Goal: Information Seeking & Learning: Learn about a topic

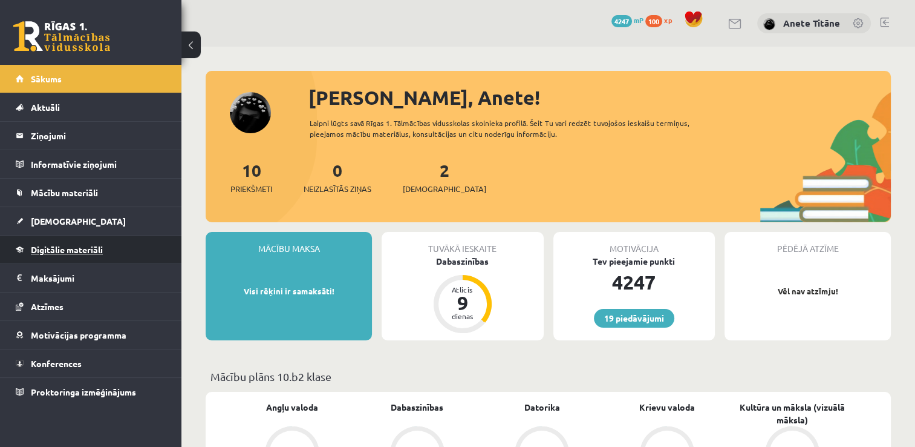
click at [112, 249] on link "Digitālie materiāli" at bounding box center [91, 249] width 151 height 28
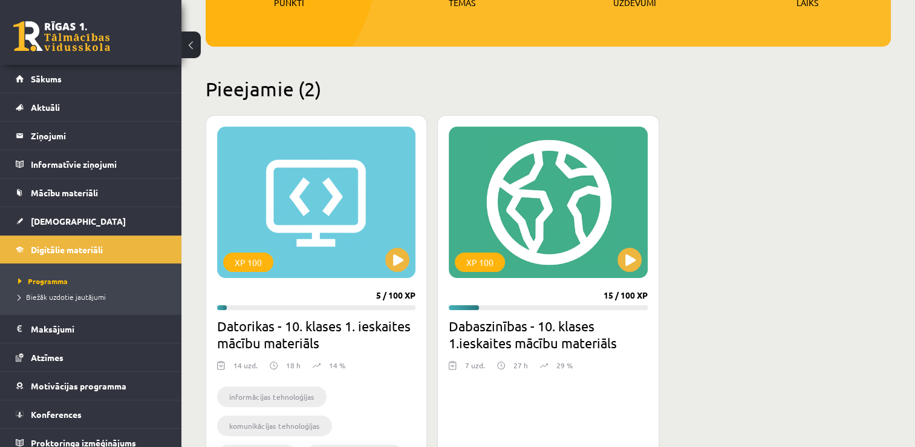
scroll to position [242, 0]
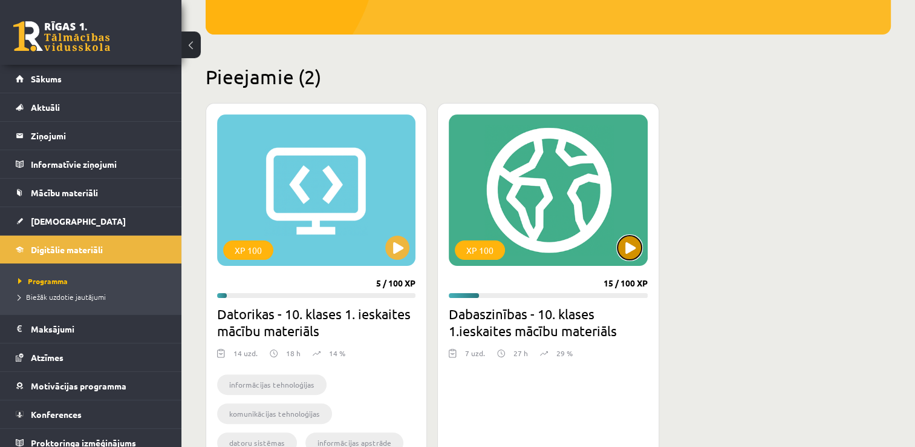
click at [634, 242] on button at bounding box center [630, 247] width 24 height 24
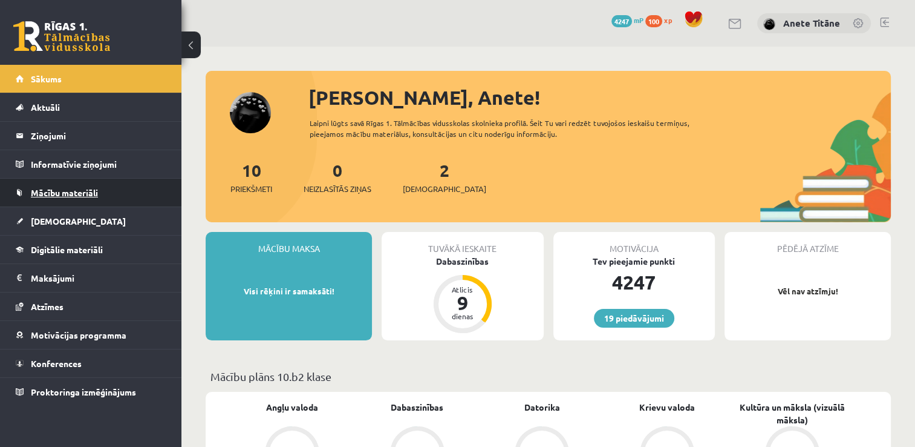
click at [93, 200] on link "Mācību materiāli" at bounding box center [91, 192] width 151 height 28
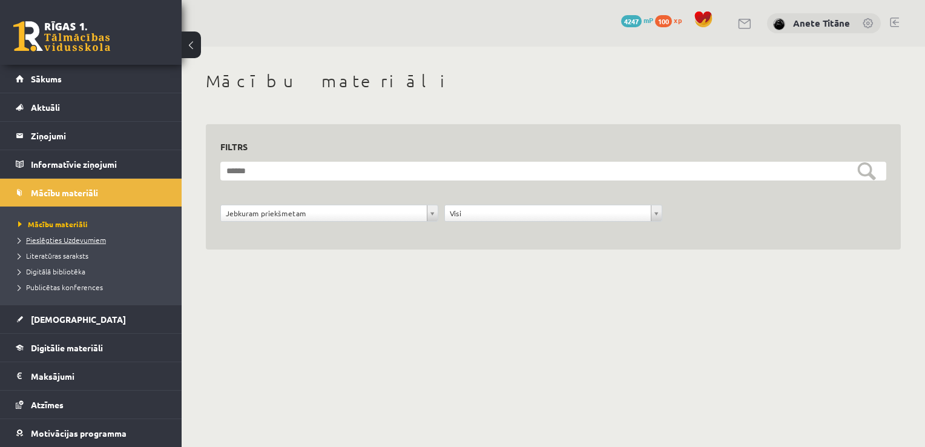
click at [102, 239] on span "Pieslēgties Uzdevumiem" at bounding box center [62, 240] width 88 height 10
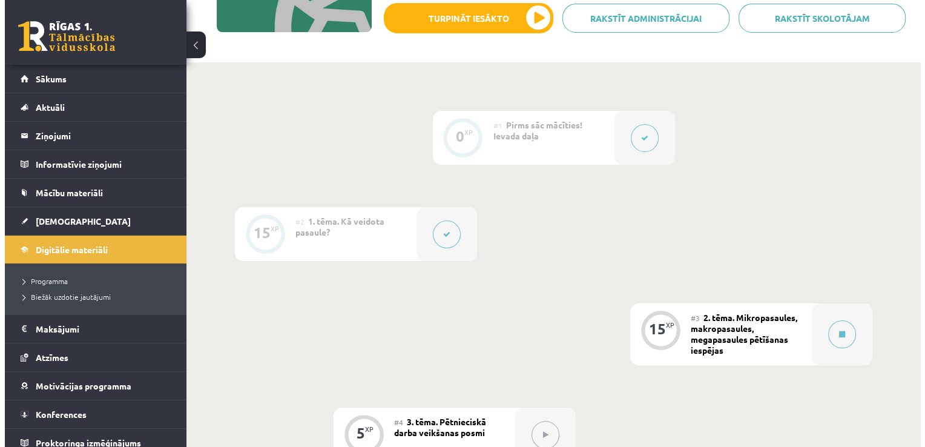
scroll to position [242, 0]
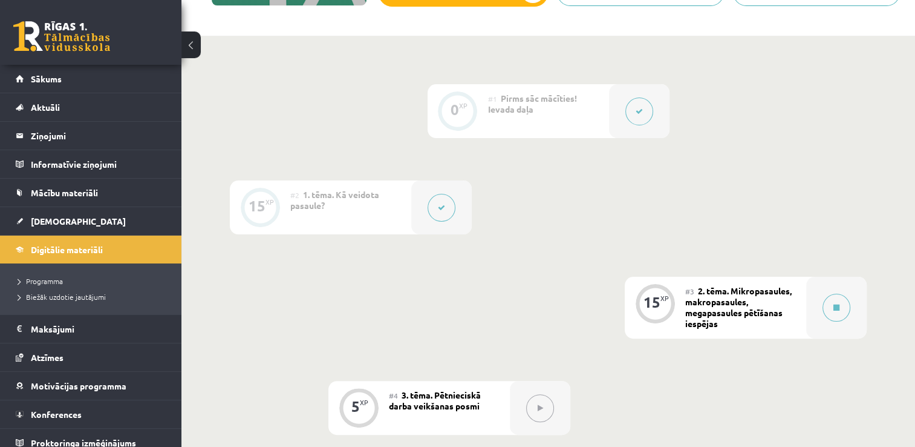
click at [450, 207] on button at bounding box center [442, 208] width 28 height 28
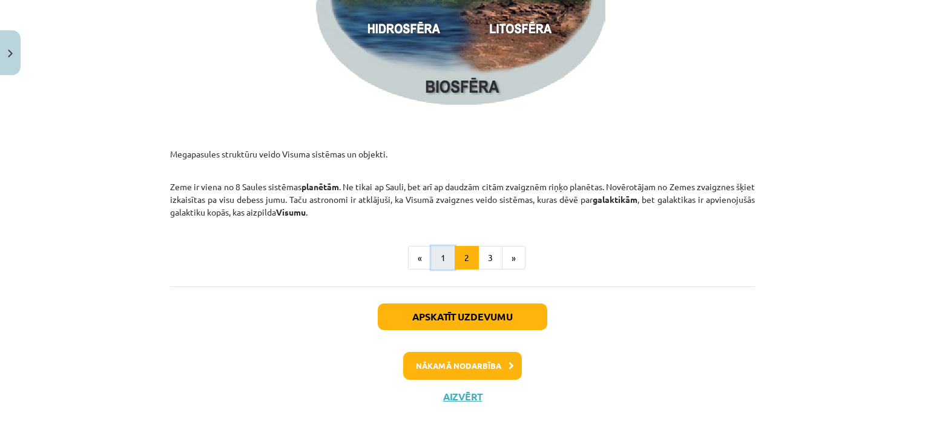
click at [440, 254] on button "1" at bounding box center [443, 258] width 24 height 24
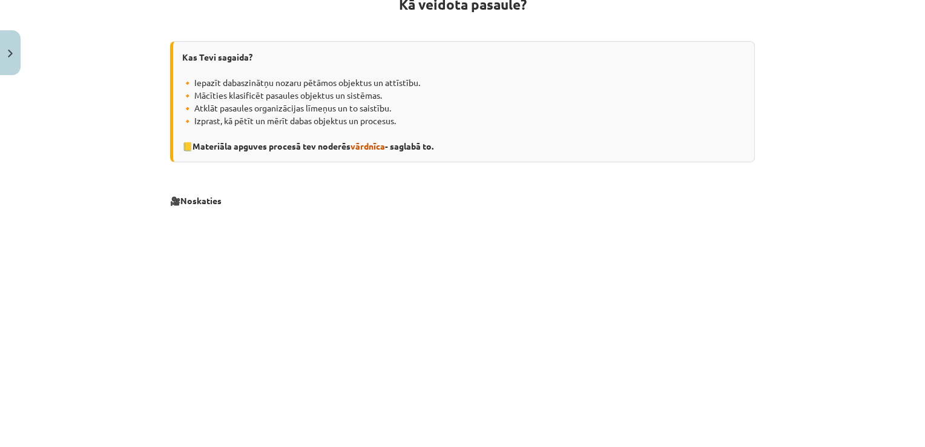
scroll to position [216, 0]
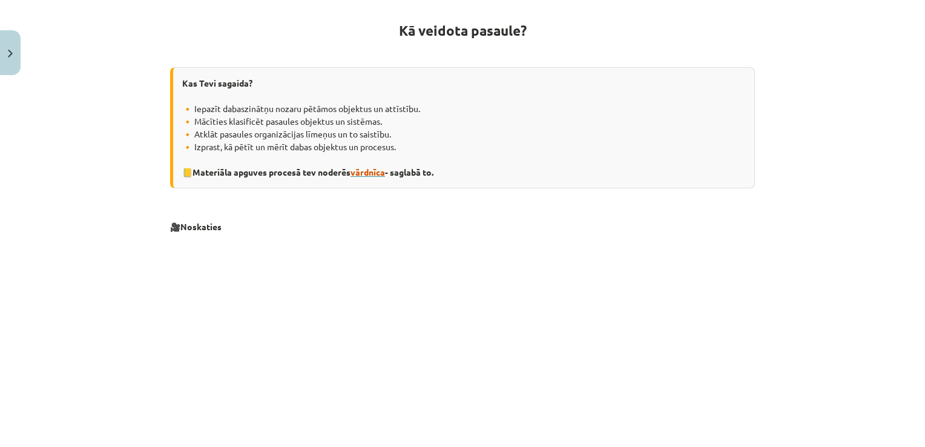
click at [372, 173] on span "vārdnīca" at bounding box center [367, 171] width 34 height 11
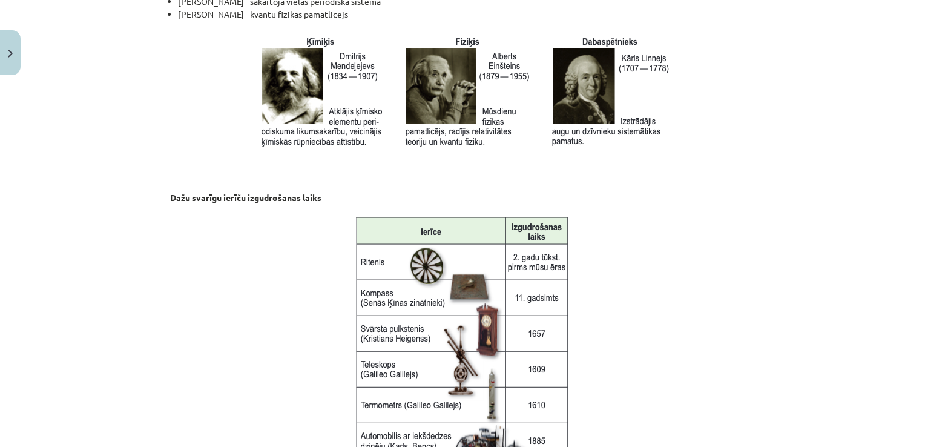
scroll to position [1663, 0]
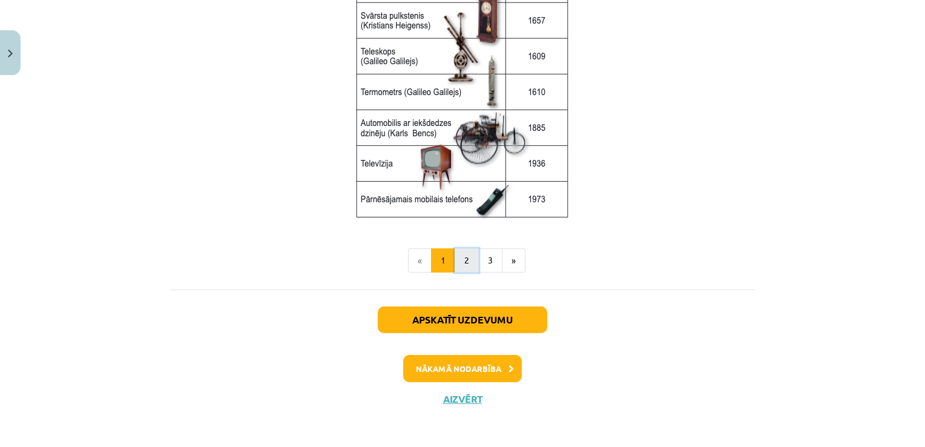
click at [465, 267] on button "2" at bounding box center [466, 260] width 24 height 24
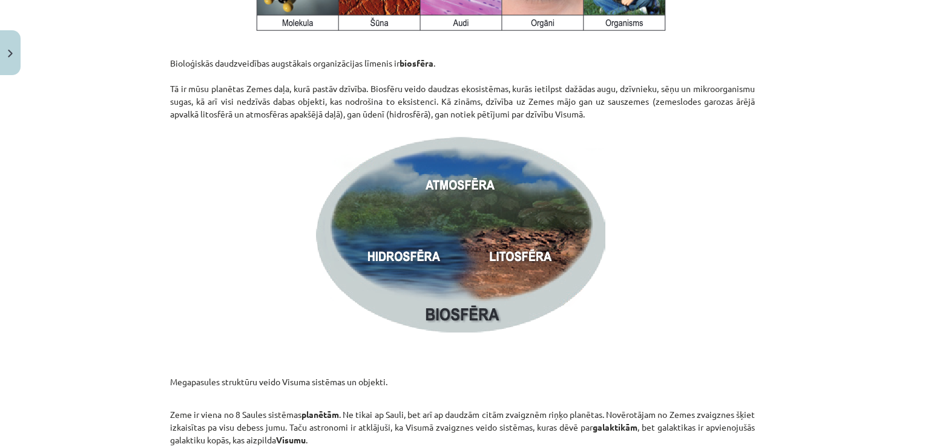
scroll to position [1871, 0]
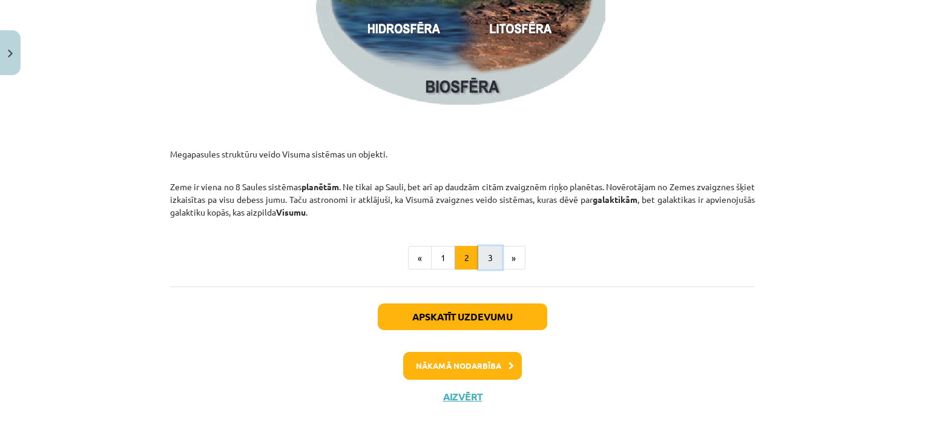
click at [488, 262] on button "3" at bounding box center [490, 258] width 24 height 24
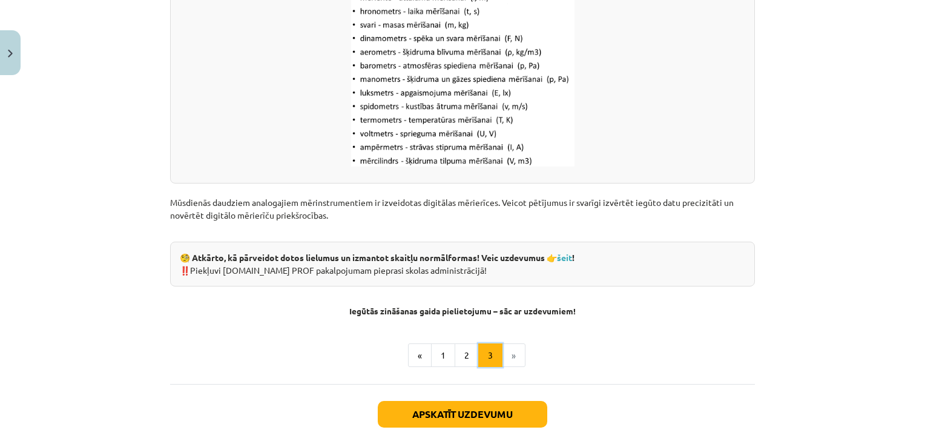
scroll to position [1629, 0]
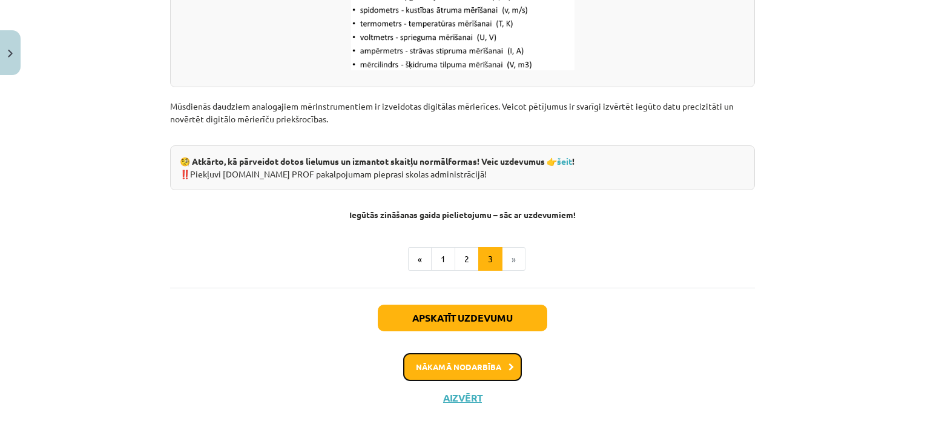
click at [474, 362] on button "Nākamā nodarbība" at bounding box center [462, 367] width 119 height 28
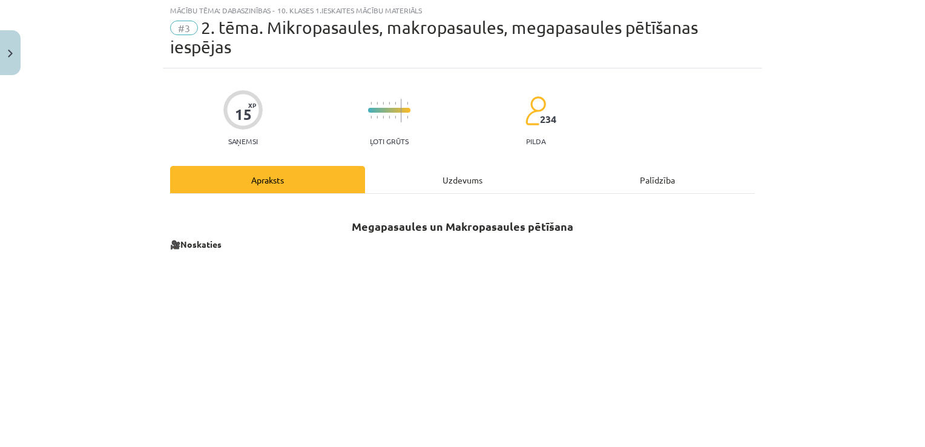
scroll to position [30, 0]
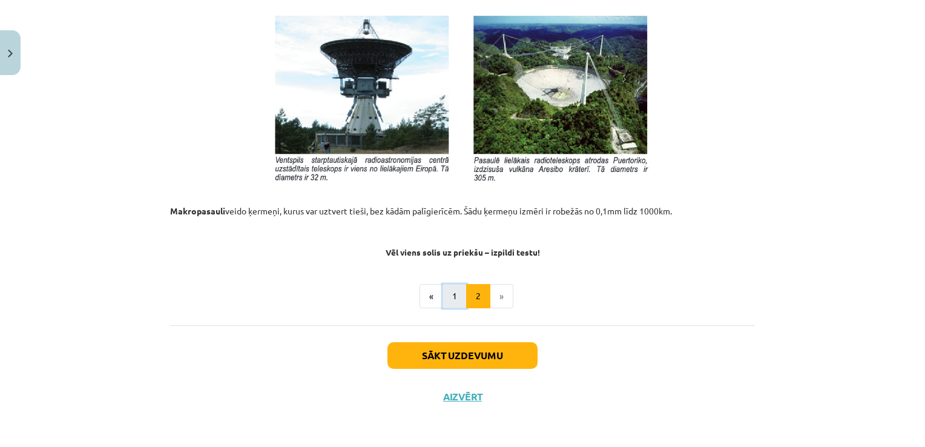
click at [447, 301] on button "1" at bounding box center [454, 296] width 24 height 24
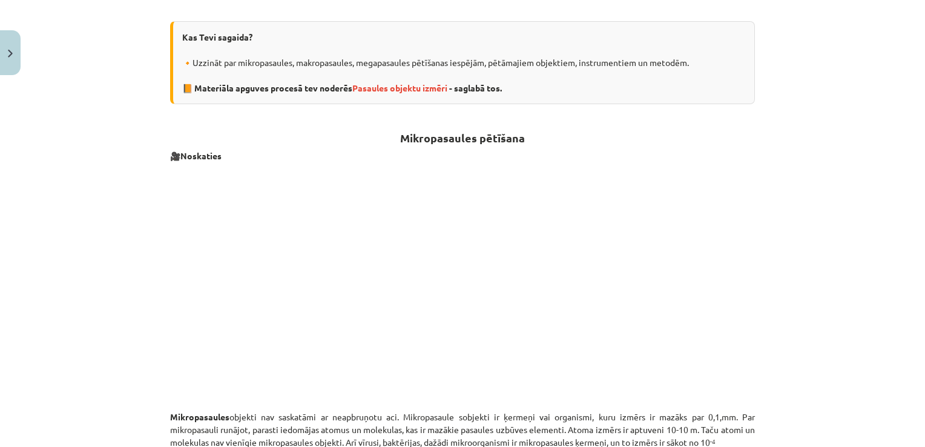
scroll to position [235, 0]
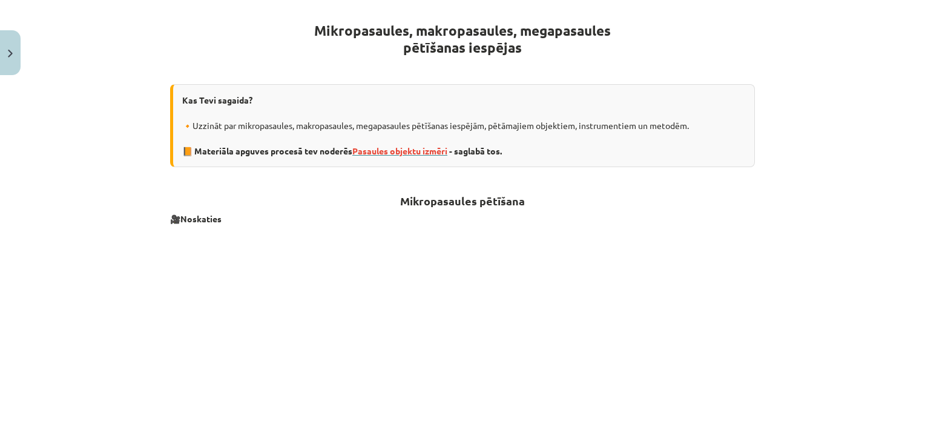
click at [426, 147] on span "Pasaules objektu izmēri" at bounding box center [399, 150] width 95 height 11
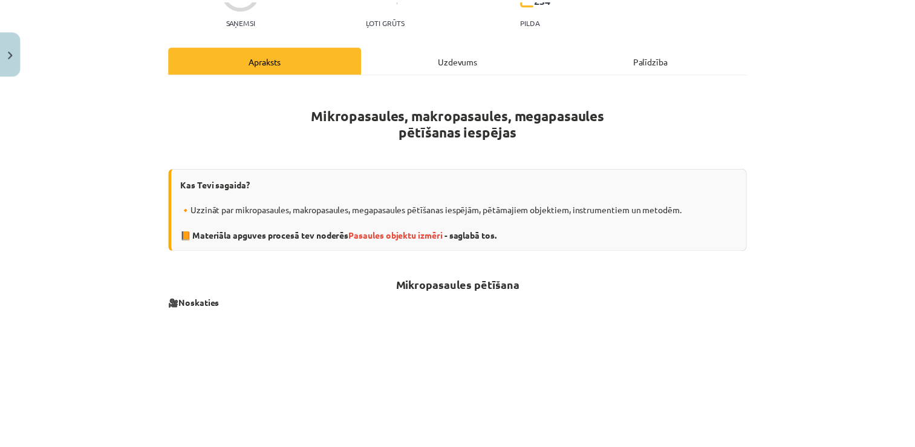
scroll to position [114, 0]
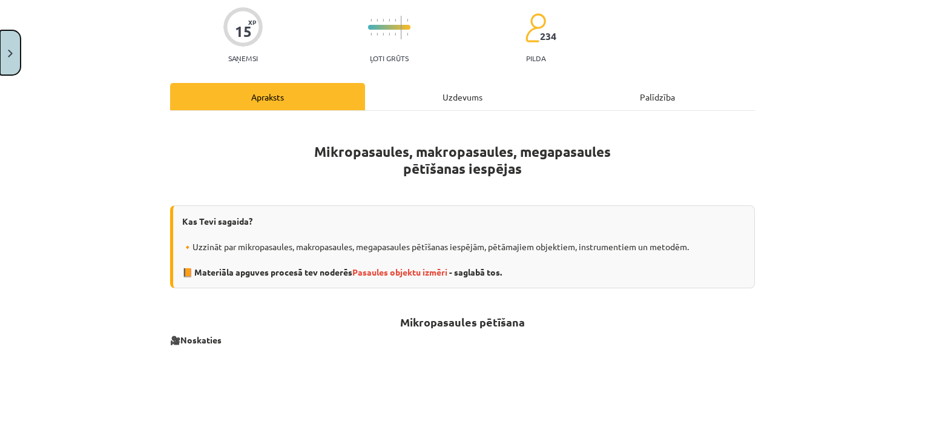
click at [13, 46] on button "Close" at bounding box center [10, 52] width 21 height 45
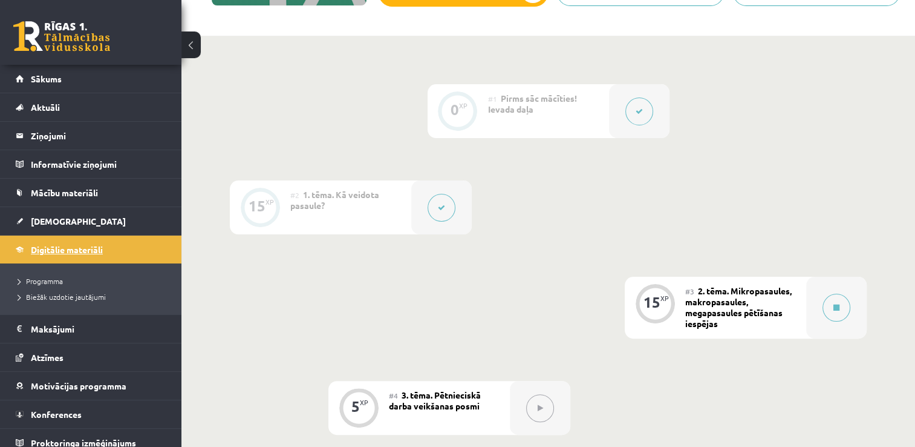
click at [109, 243] on link "Digitālie materiāli" at bounding box center [91, 249] width 151 height 28
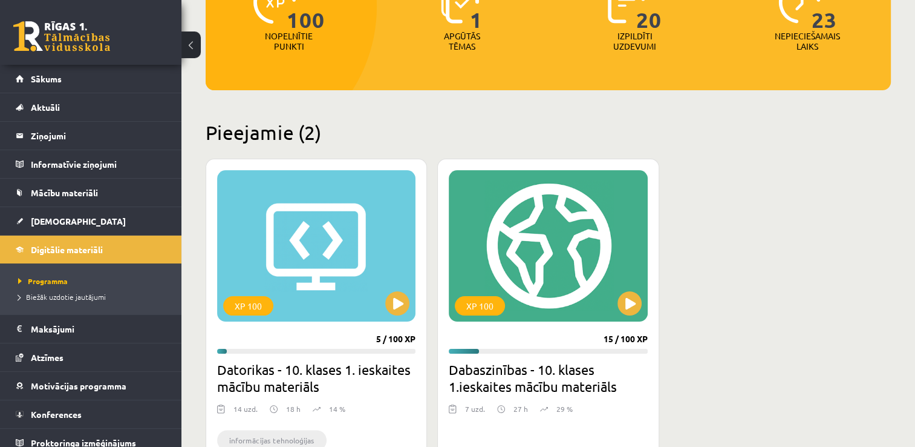
scroll to position [242, 0]
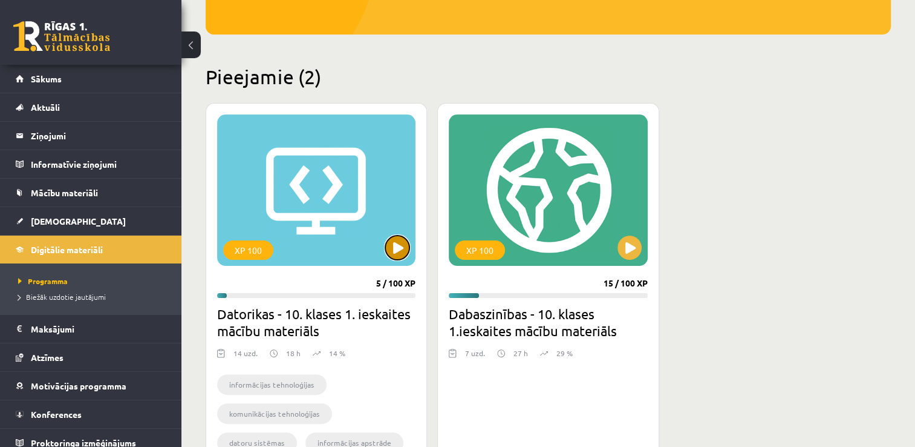
click at [399, 252] on button at bounding box center [397, 247] width 24 height 24
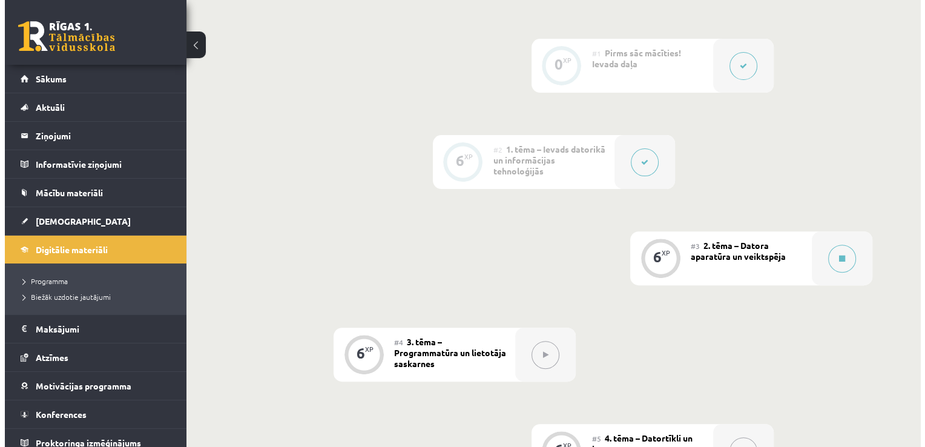
scroll to position [363, 0]
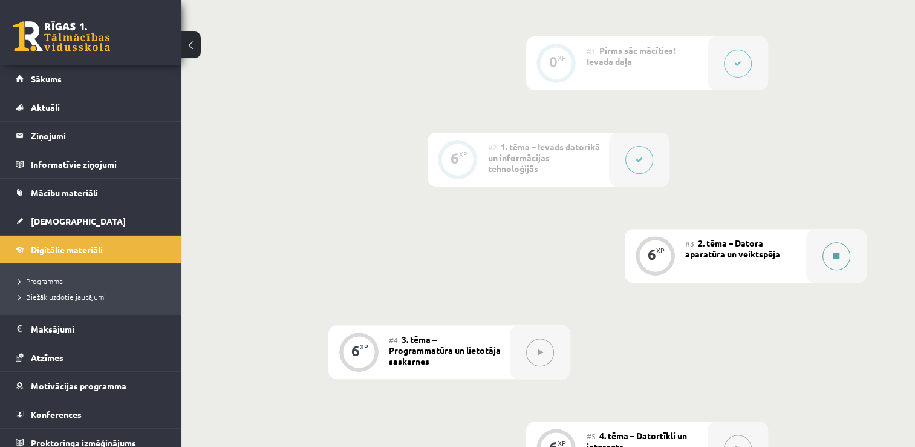
click at [842, 242] on button at bounding box center [837, 256] width 28 height 28
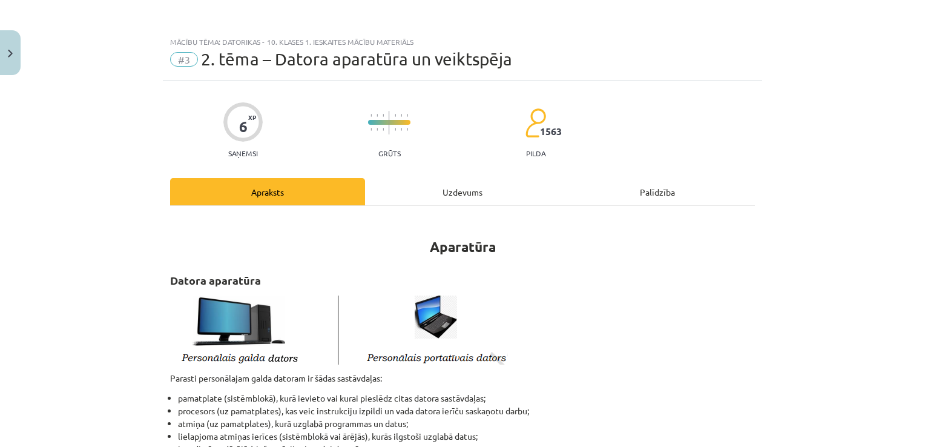
click at [481, 194] on div "Uzdevums" at bounding box center [462, 191] width 195 height 27
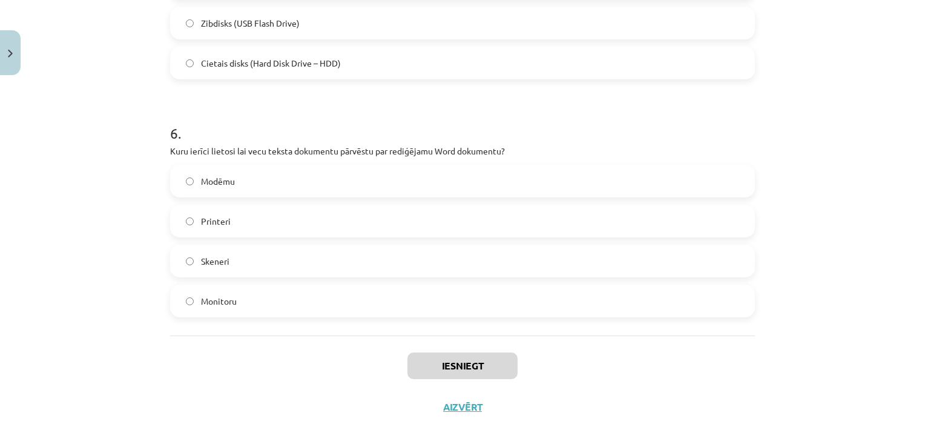
scroll to position [1336, 0]
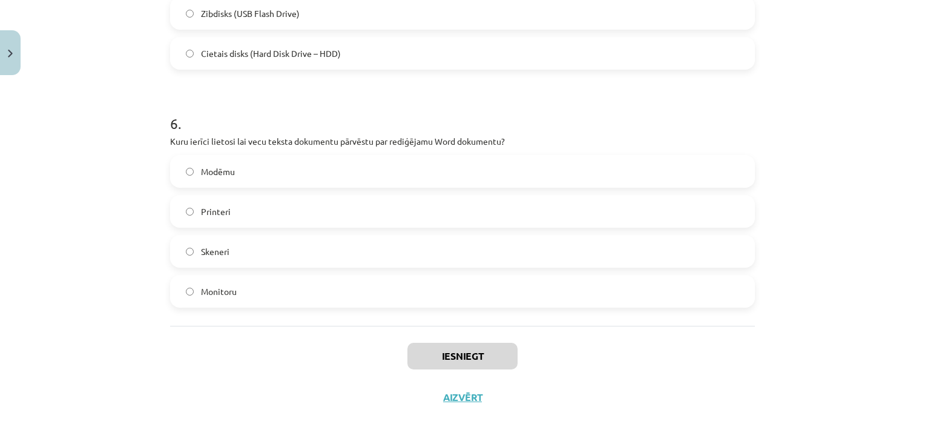
drag, startPoint x: 164, startPoint y: 175, endPoint x: 312, endPoint y: 316, distance: 204.2
copy form "1 . Kurš no šiem datoru tipiem būs visjaudīgākais (spēs apstrādāt visvairāk dat…"
click at [295, 330] on div "Iesniegt Aizvērt" at bounding box center [462, 368] width 584 height 85
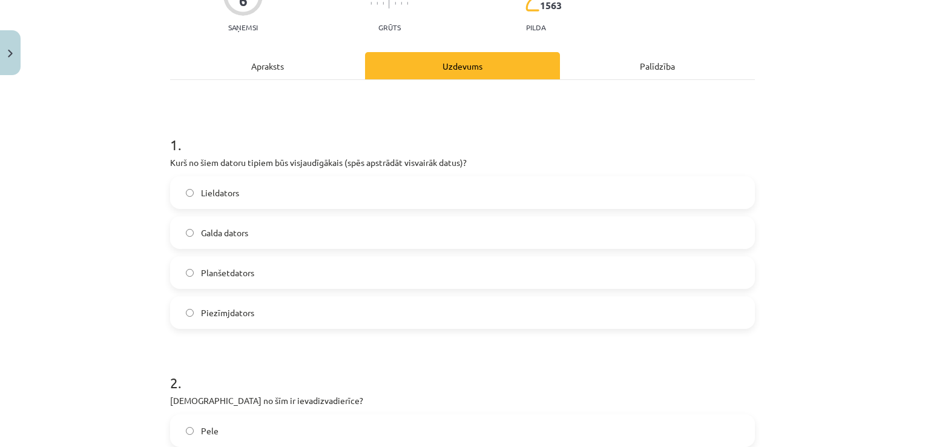
click at [289, 200] on label "Lieldators" at bounding box center [462, 192] width 582 height 30
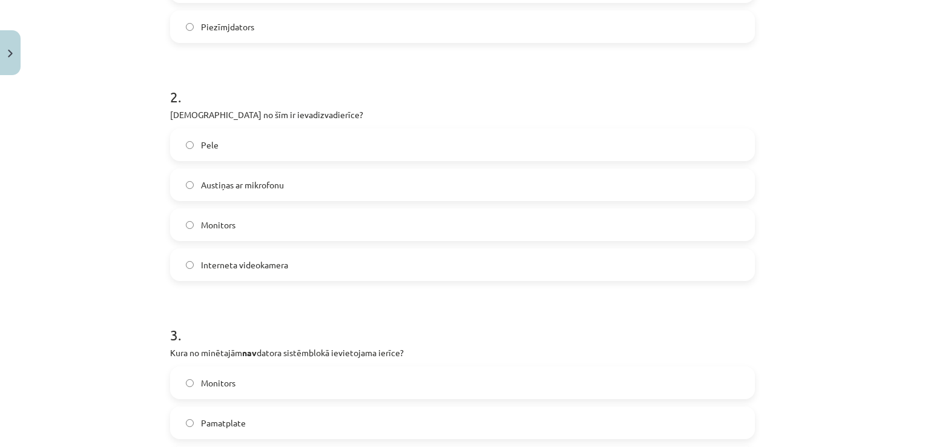
scroll to position [428, 0]
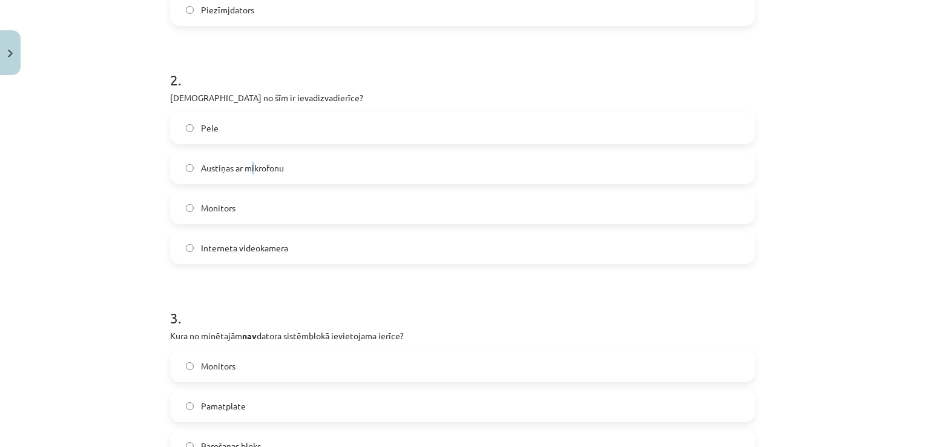
click at [244, 169] on span "Austiņas ar mikrofonu" at bounding box center [242, 168] width 83 height 13
click at [201, 164] on span "Austiņas ar mikrofonu" at bounding box center [242, 168] width 83 height 13
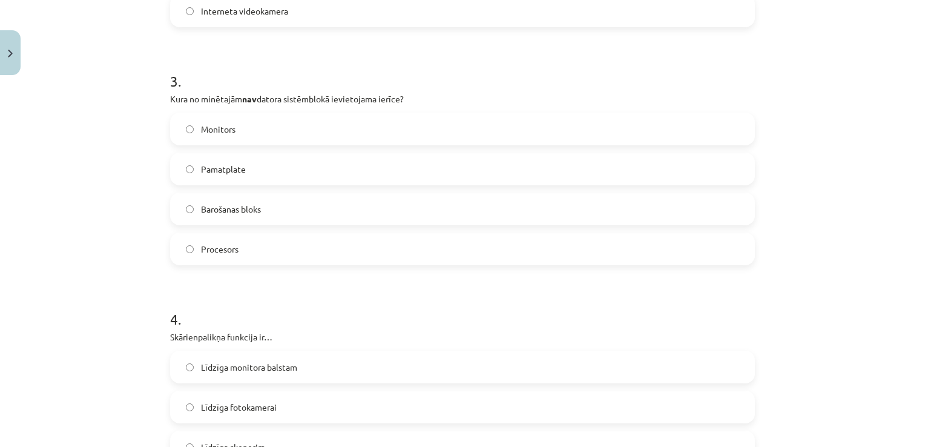
scroll to position [670, 0]
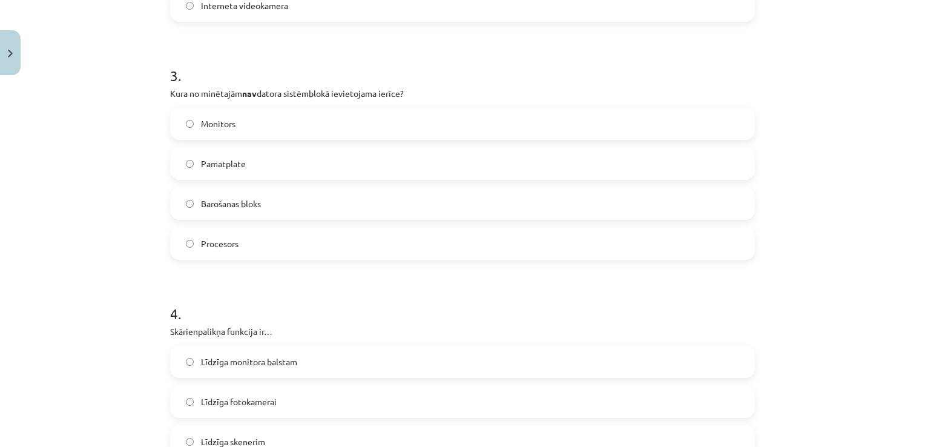
click at [266, 134] on label "Monitors" at bounding box center [462, 123] width 582 height 30
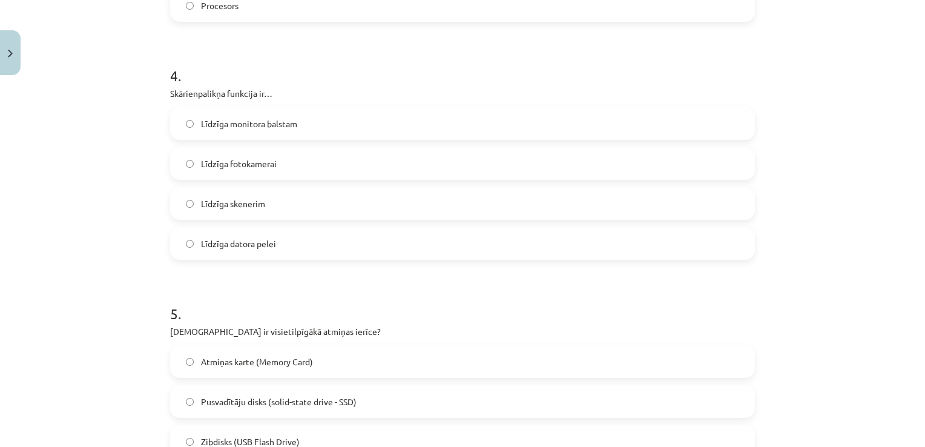
scroll to position [912, 0]
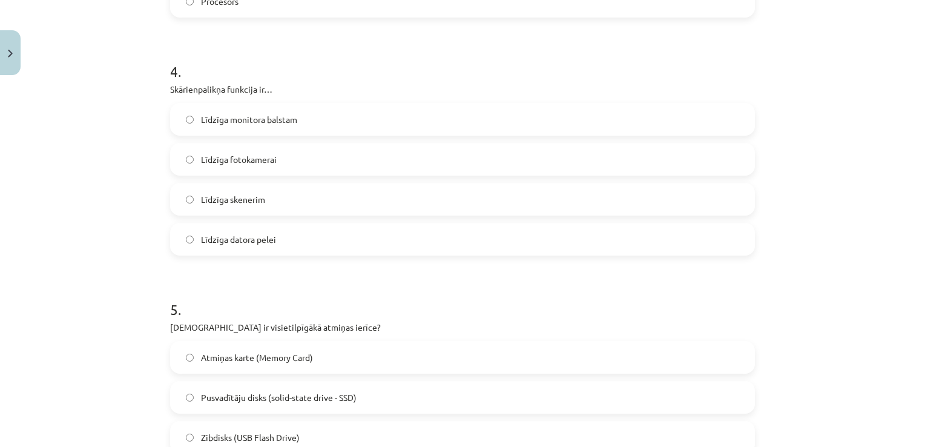
click at [225, 246] on label "Līdzīga datora pelei" at bounding box center [462, 239] width 582 height 30
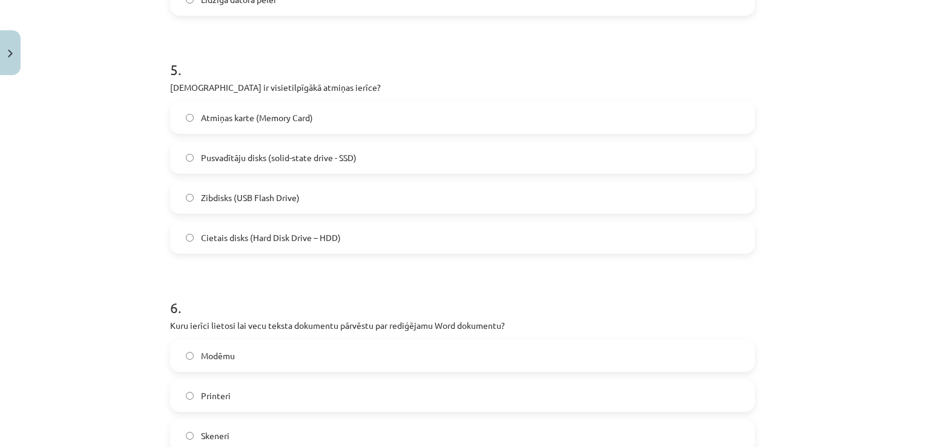
scroll to position [1154, 0]
click at [316, 224] on label "Cietais disks (Hard Disk Drive – HDD)" at bounding box center [462, 235] width 582 height 30
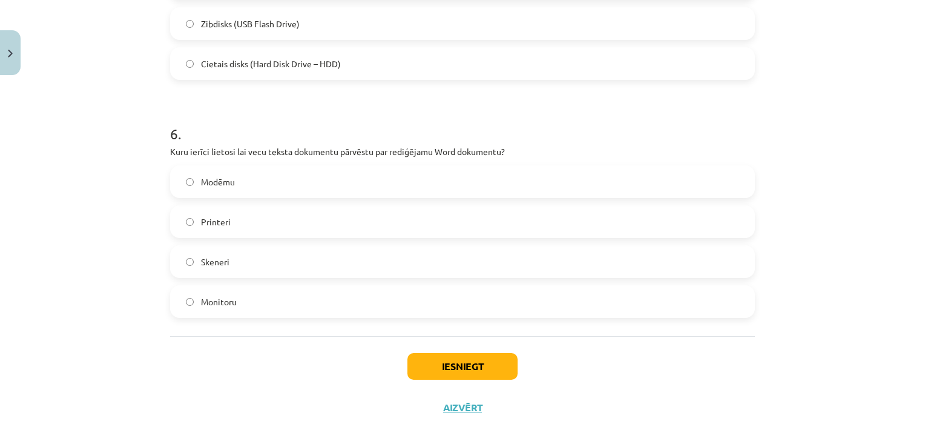
scroll to position [1336, 0]
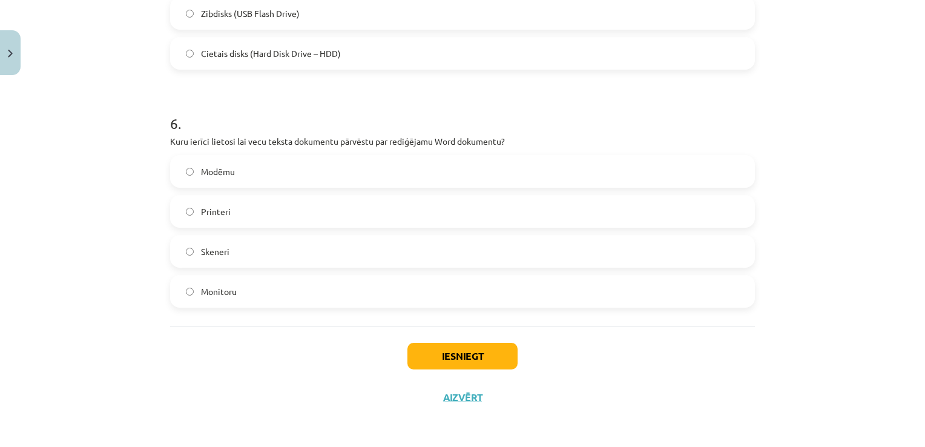
click at [267, 249] on label "Skeneri" at bounding box center [462, 251] width 582 height 30
click at [428, 364] on button "Iesniegt" at bounding box center [462, 355] width 110 height 27
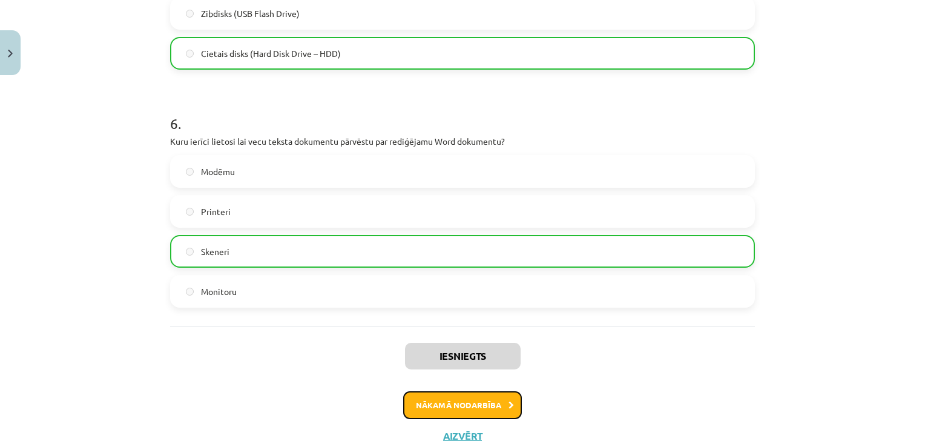
click at [467, 396] on button "Nākamā nodarbība" at bounding box center [462, 405] width 119 height 28
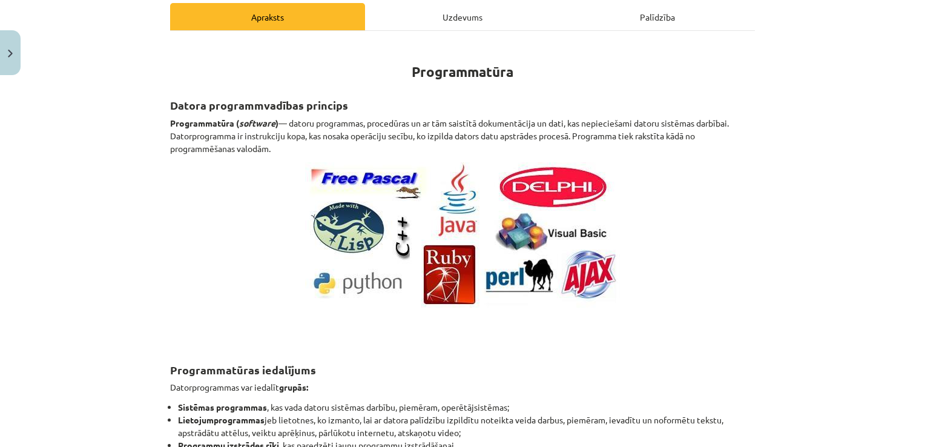
scroll to position [30, 0]
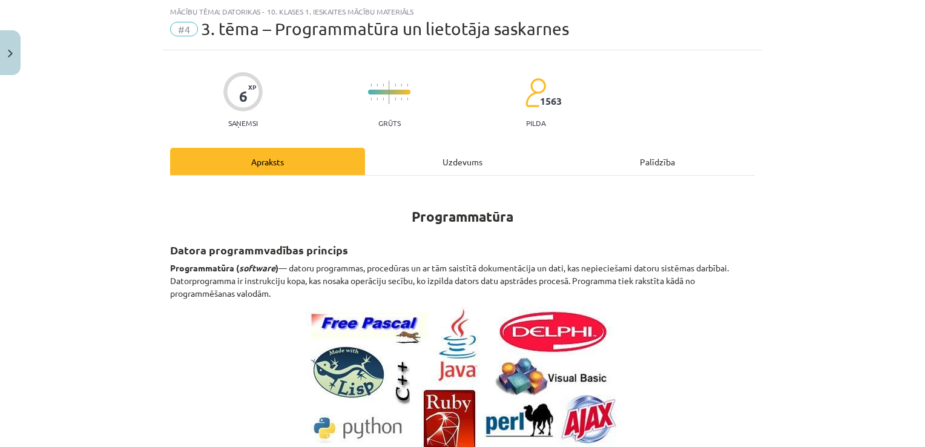
click at [465, 169] on div "Uzdevums" at bounding box center [462, 161] width 195 height 27
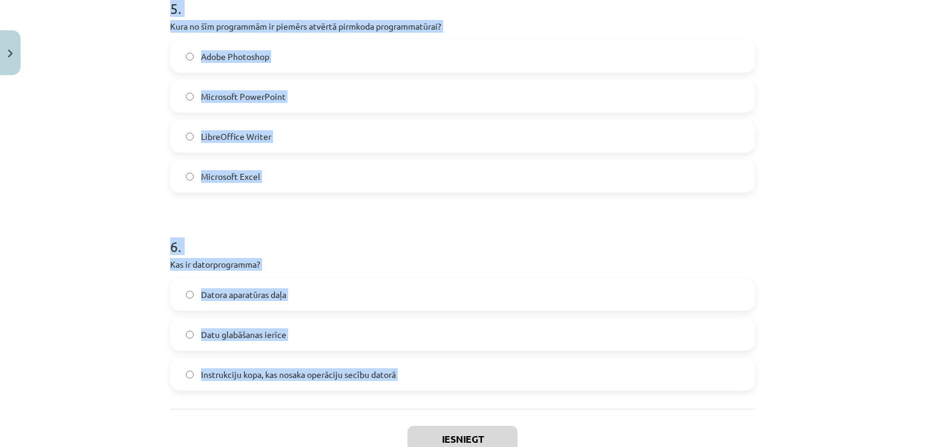
scroll to position [1256, 0]
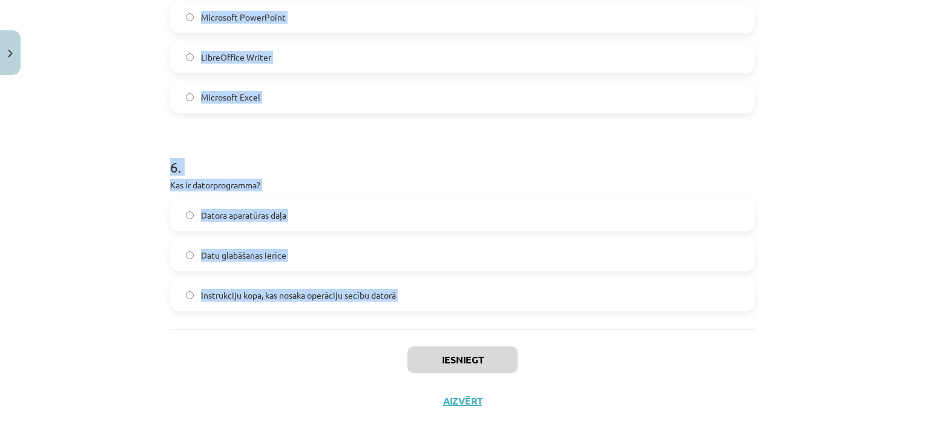
drag, startPoint x: 164, startPoint y: 237, endPoint x: 260, endPoint y: 351, distance: 149.1
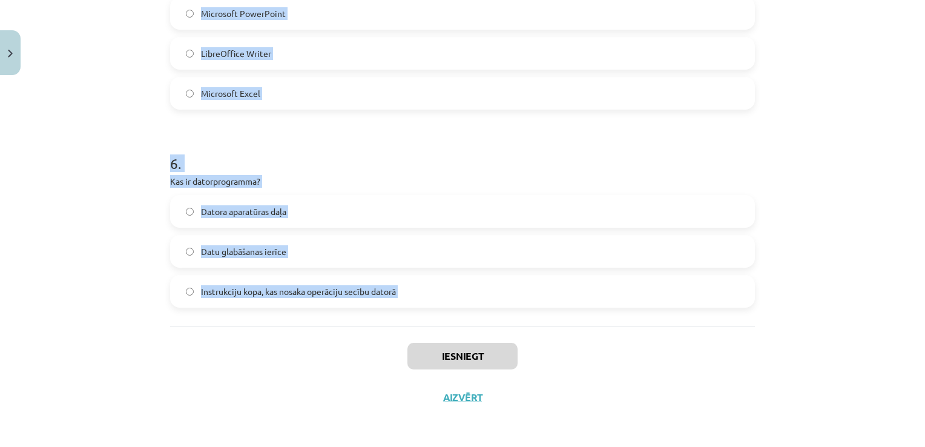
copy form "1 . Kura no programmām ir piemērs datu bāzu pārvaldības sistēmai? LibreOffice B…"
click at [278, 352] on div "Iesniegt Aizvērt" at bounding box center [462, 368] width 584 height 85
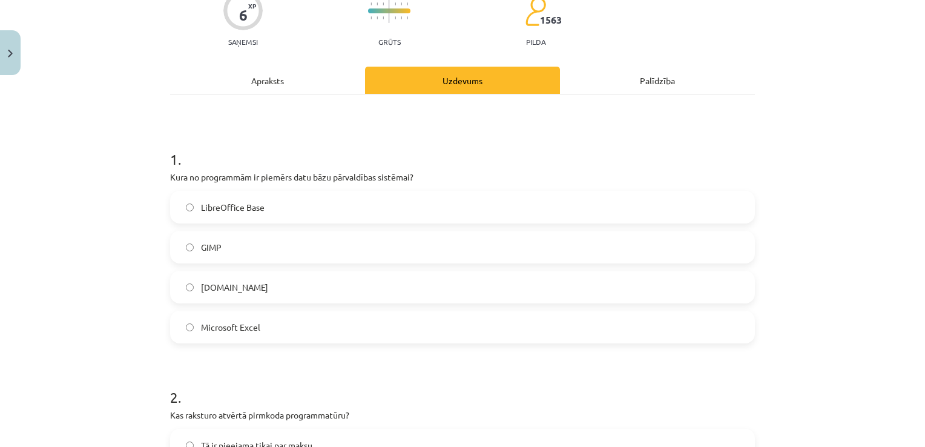
scroll to position [121, 0]
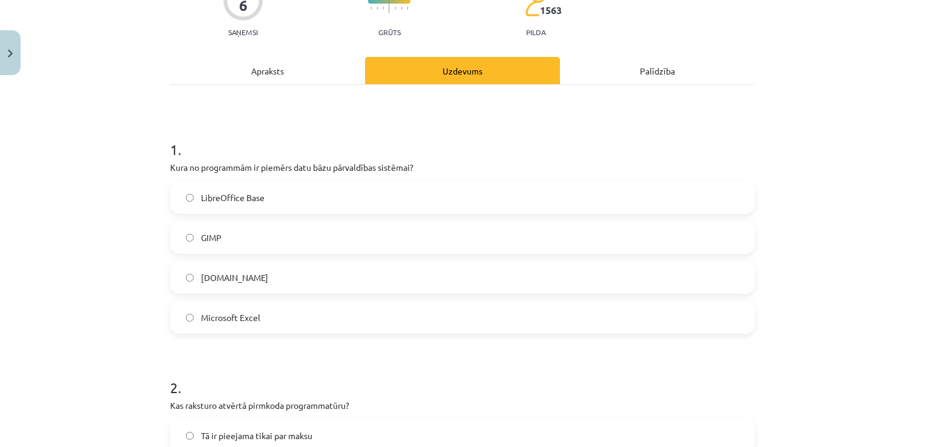
click at [319, 192] on label "LibreOffice Base" at bounding box center [462, 197] width 582 height 30
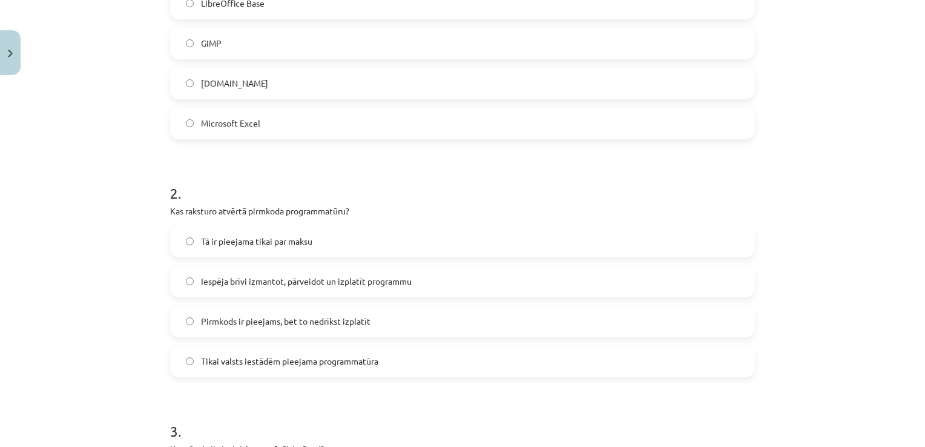
scroll to position [424, 0]
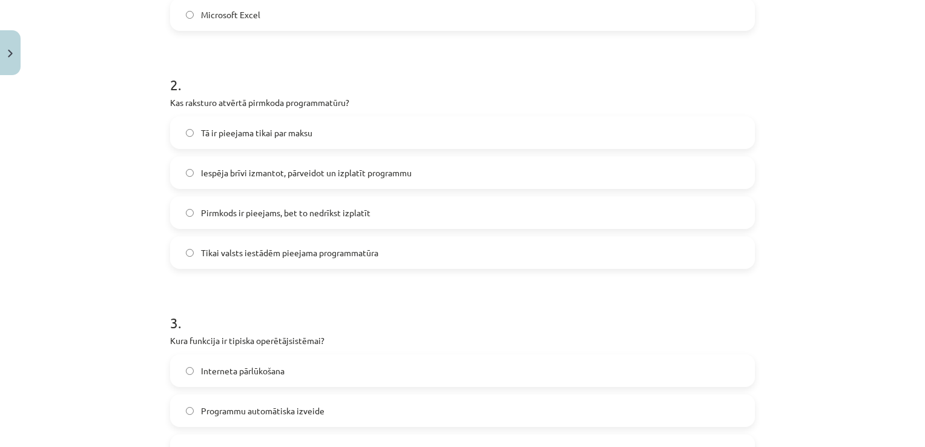
click at [307, 175] on span "Iespēja brīvi izmantot, pārveidot un izplatīt programmu" at bounding box center [306, 172] width 211 height 13
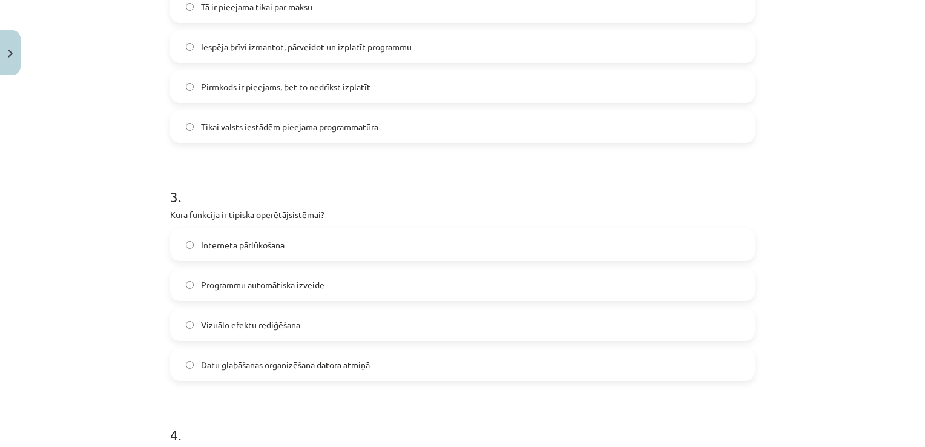
scroll to position [605, 0]
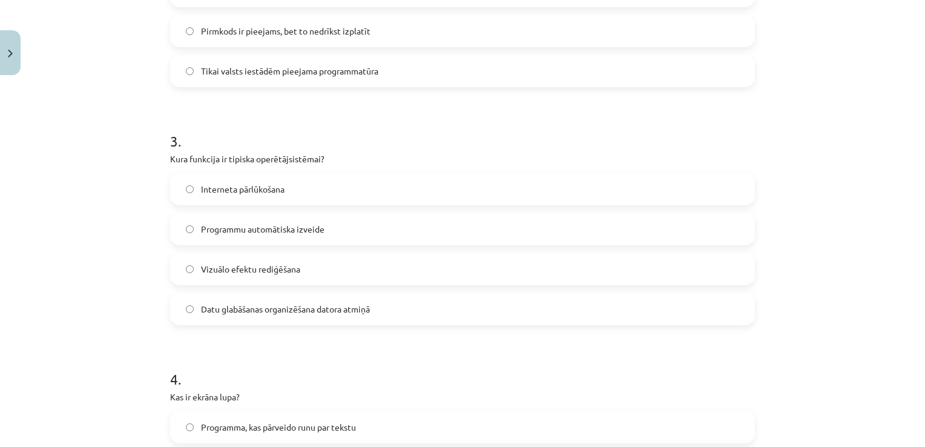
click at [277, 306] on span "Datu glabāšanas organizēšana datora atmiņā" at bounding box center [285, 309] width 169 height 13
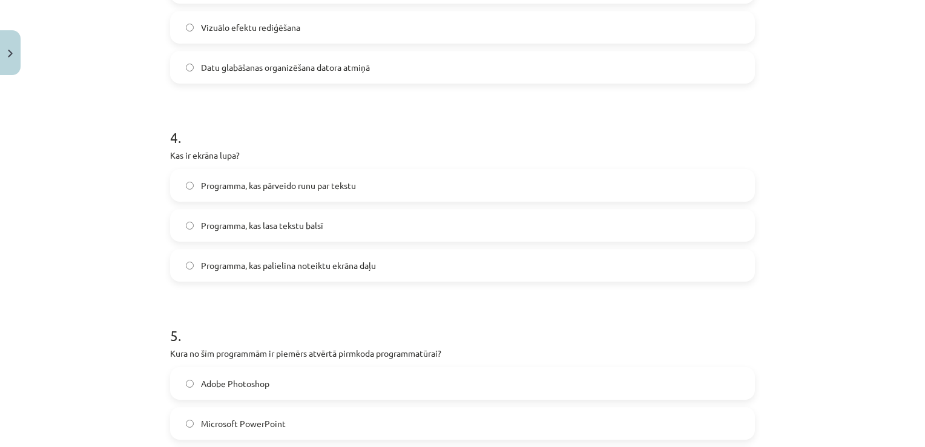
scroll to position [847, 0]
click at [334, 252] on label "Programma, kas palielina noteiktu ekrāna daļu" at bounding box center [462, 264] width 582 height 30
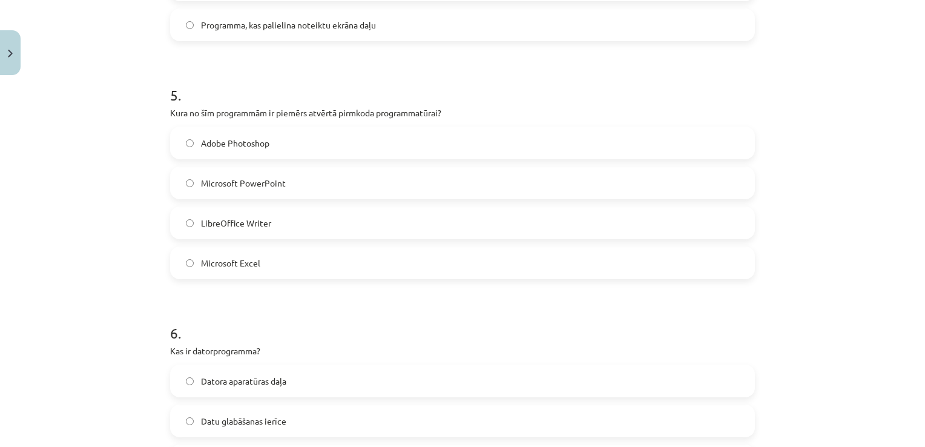
scroll to position [1089, 0]
click at [289, 217] on label "LibreOffice Writer" at bounding box center [462, 220] width 582 height 30
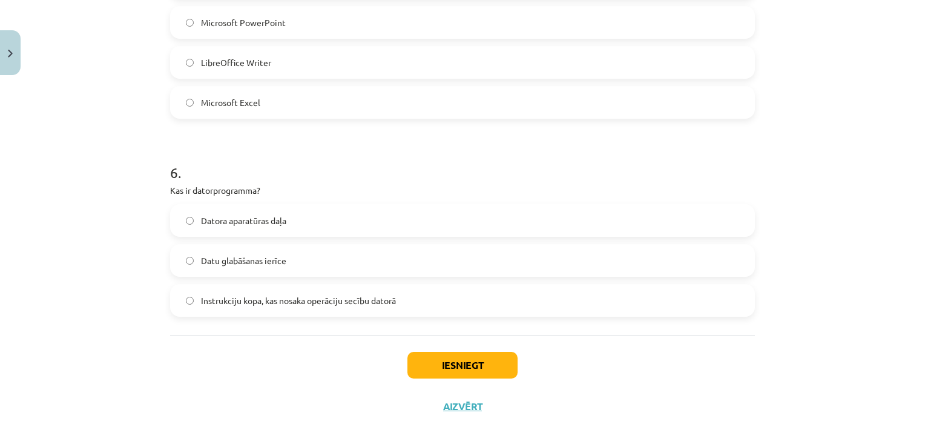
scroll to position [1256, 0]
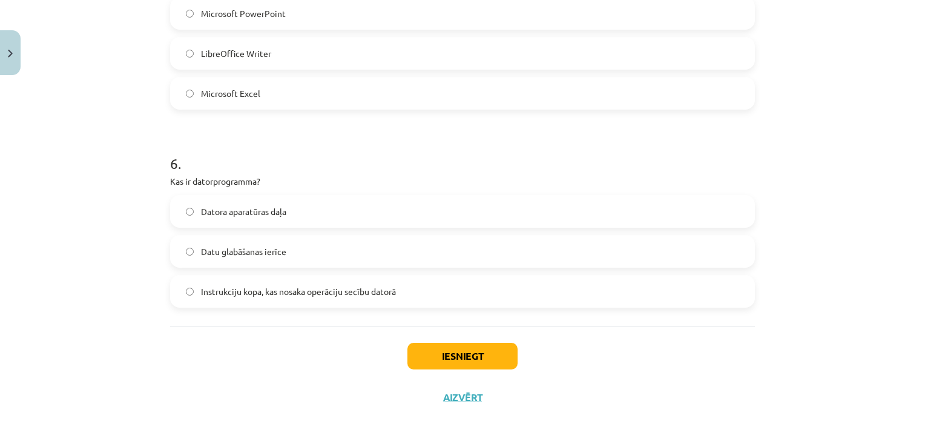
click at [341, 288] on span "Instrukciju kopa, kas nosaka operāciju secību datorā" at bounding box center [298, 291] width 195 height 13
click at [439, 362] on button "Iesniegt" at bounding box center [462, 355] width 110 height 27
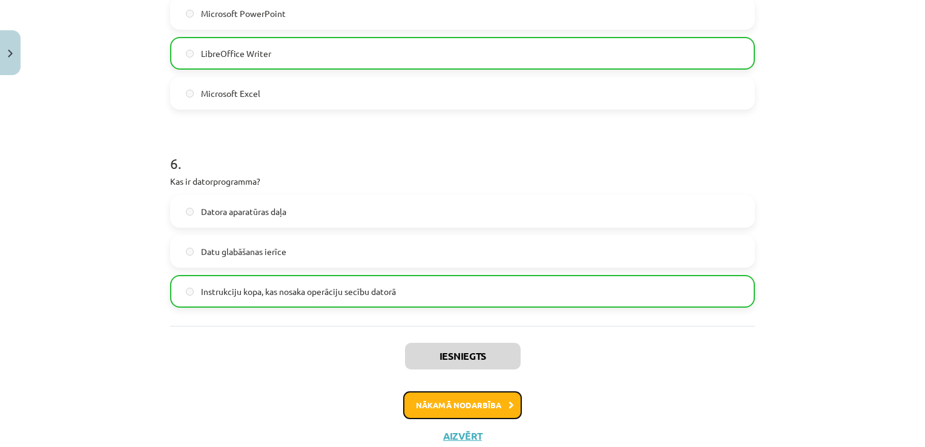
click at [508, 401] on icon at bounding box center [510, 405] width 5 height 8
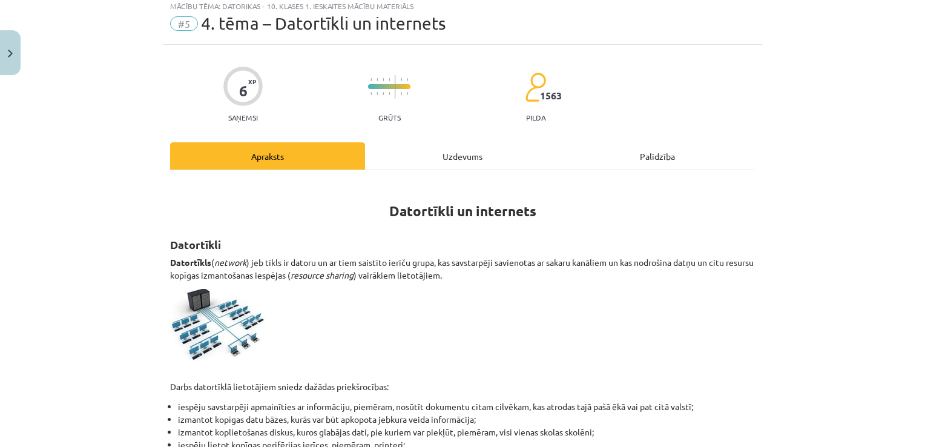
scroll to position [30, 0]
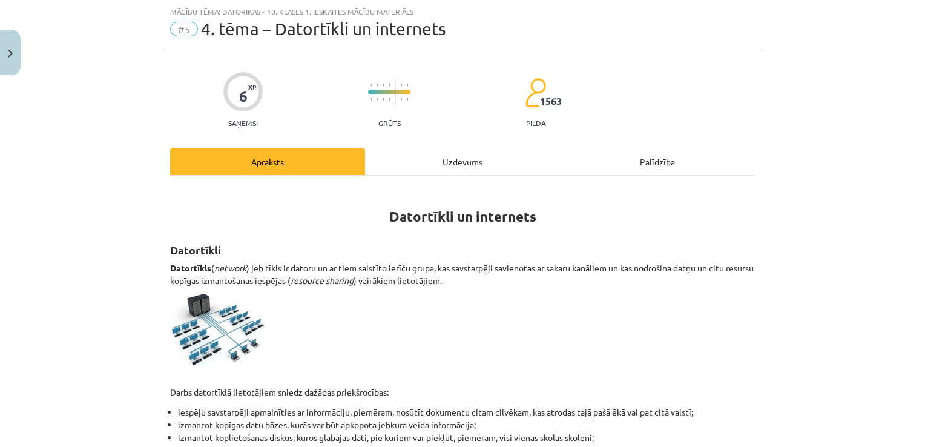
click at [457, 160] on div "Uzdevums" at bounding box center [462, 161] width 195 height 27
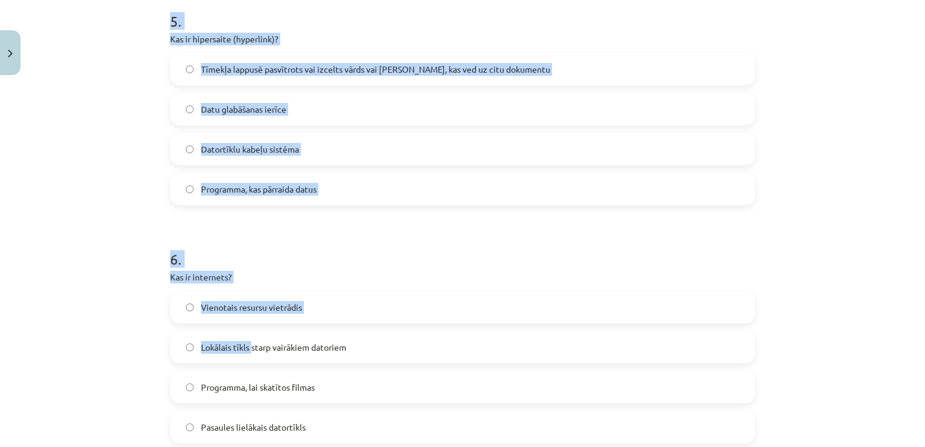
scroll to position [1336, 0]
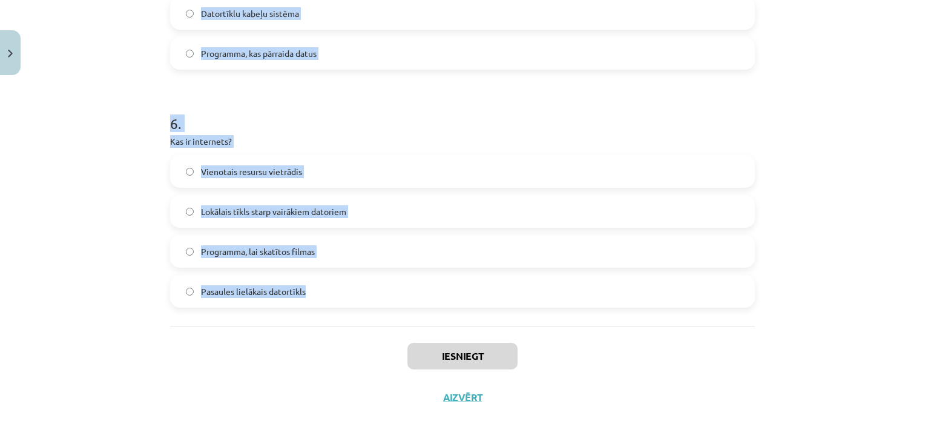
drag, startPoint x: 166, startPoint y: 234, endPoint x: 319, endPoint y: 295, distance: 164.6
copy form "1 . Kas ir serveris? Aparatūra, kas pārraida televīzijas signālu Failu pārsūtīš…"
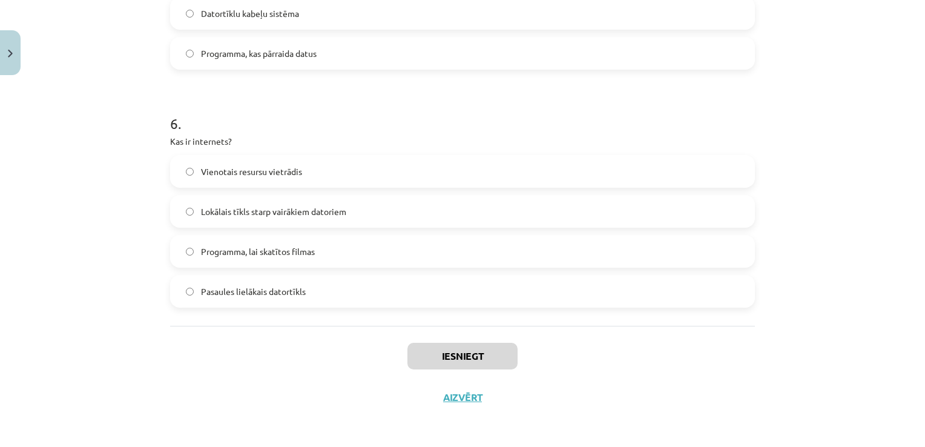
click at [273, 330] on div "Iesniegt Aizvērt" at bounding box center [462, 368] width 584 height 85
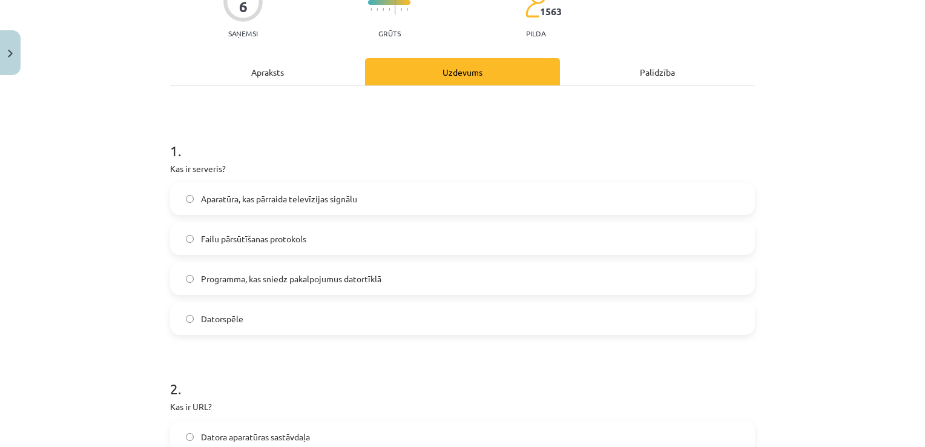
scroll to position [126, 0]
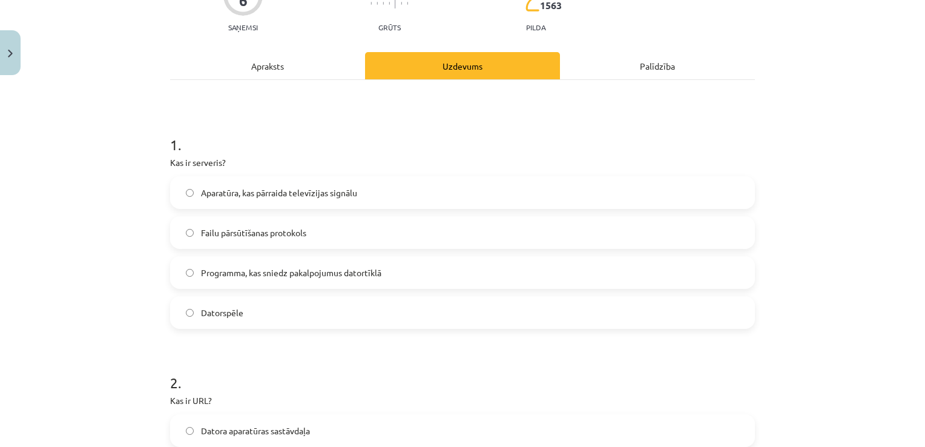
click at [313, 269] on span "Programma, kas sniedz pakalpojumus datortīklā" at bounding box center [291, 272] width 180 height 13
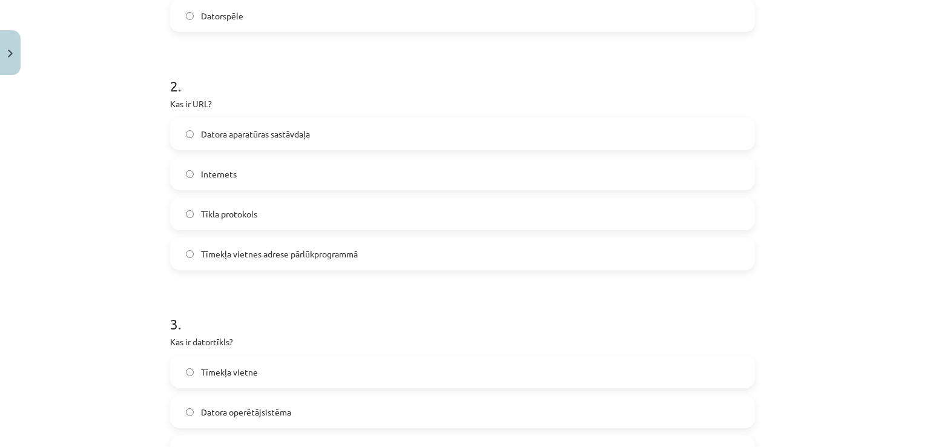
scroll to position [428, 0]
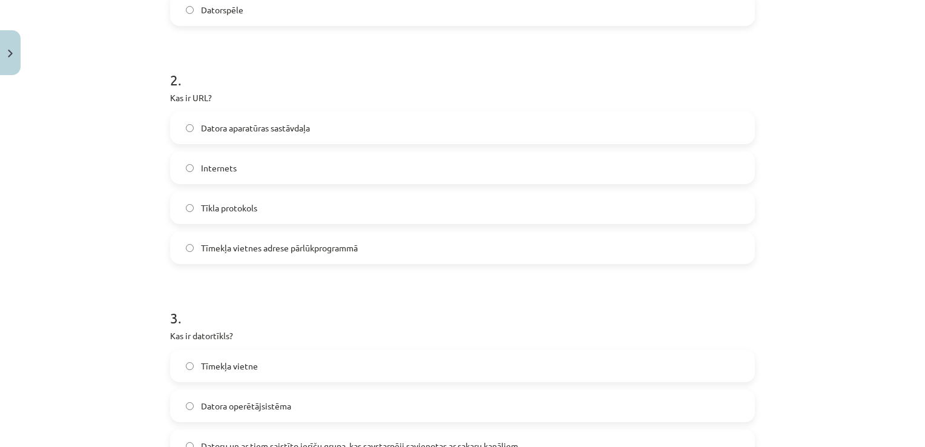
click at [345, 243] on span "Tīmekļa vietnes adrese pārlūkprogrammā" at bounding box center [279, 247] width 157 height 13
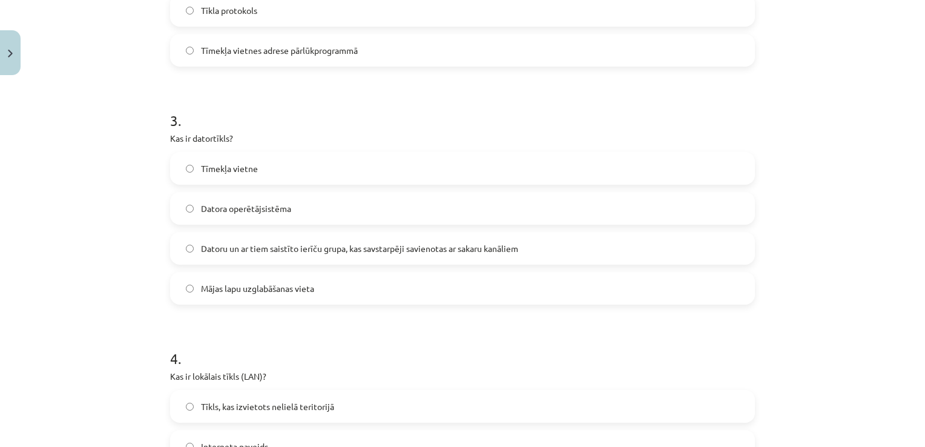
scroll to position [670, 0]
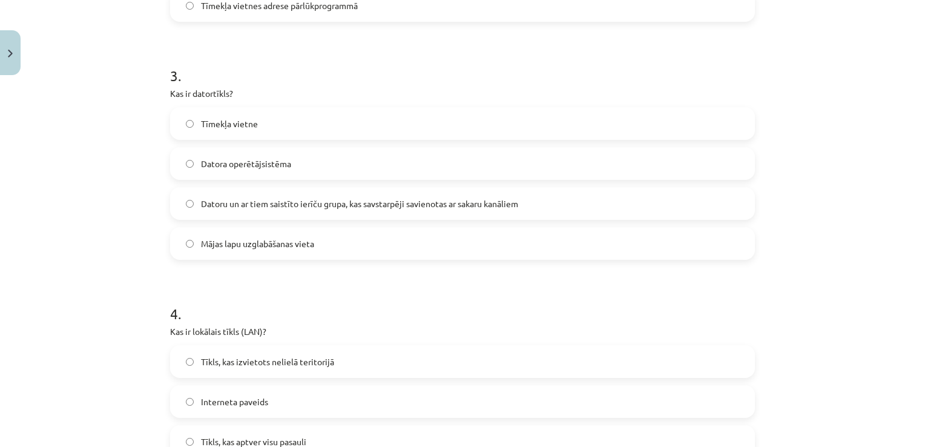
click at [298, 209] on label "Datoru un ar tiem saistīto ierīču grupa, kas savstarpēji savienotas ar sakaru k…" at bounding box center [462, 203] width 582 height 30
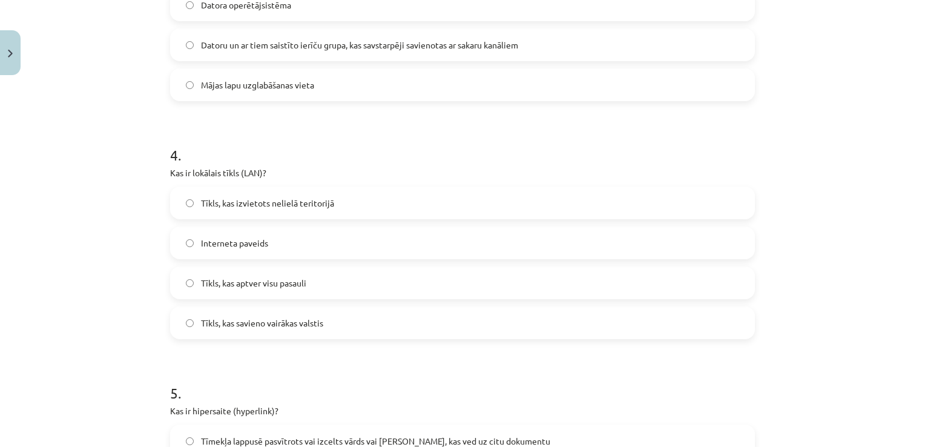
scroll to position [852, 0]
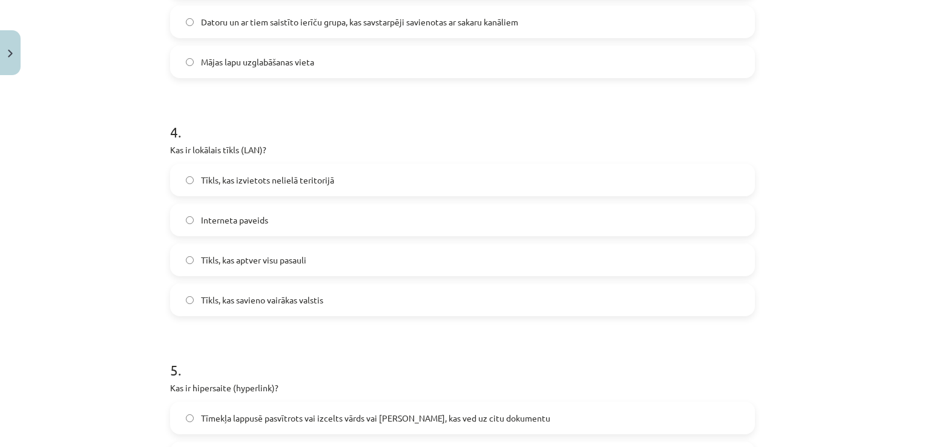
click at [315, 250] on label "Tīkls, kas aptver visu pasauli" at bounding box center [462, 259] width 582 height 30
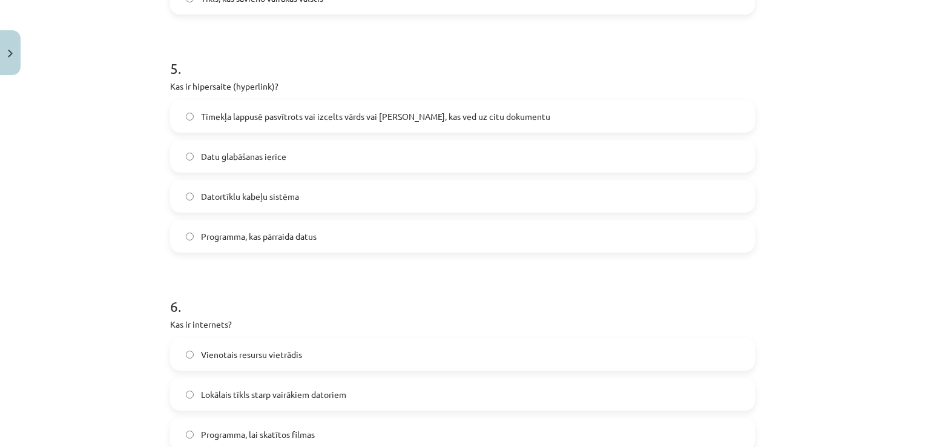
scroll to position [1154, 0]
click at [255, 114] on span "Tīmekļa lappusē pasvītrots vai izcelts vārds vai frāze, kas ved uz citu dokumen…" at bounding box center [375, 115] width 349 height 13
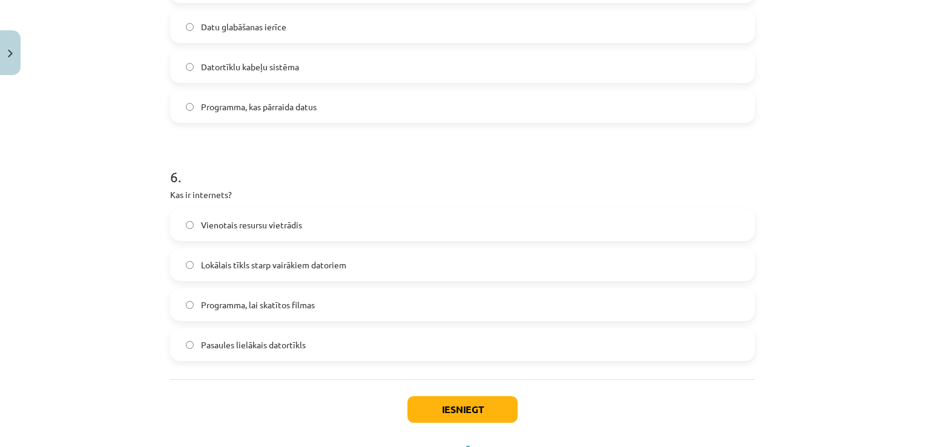
scroll to position [1336, 0]
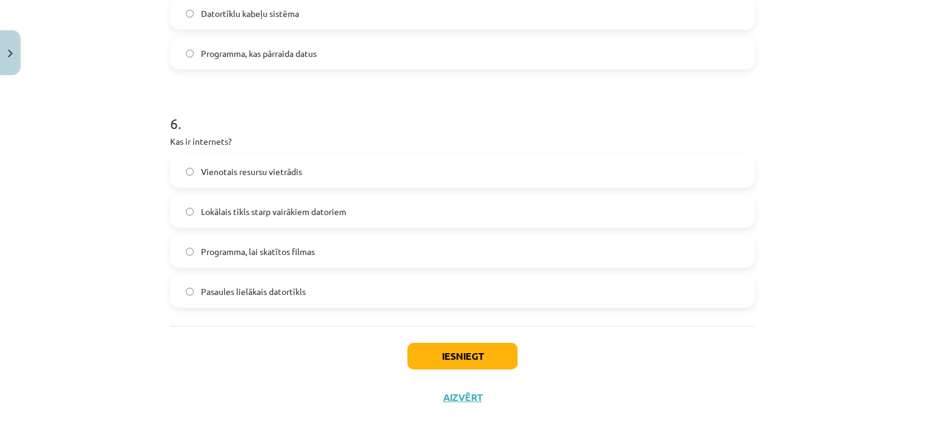
click at [281, 278] on label "Pasaules lielākais datortīkls" at bounding box center [462, 291] width 582 height 30
click at [436, 358] on button "Iesniegt" at bounding box center [462, 355] width 110 height 27
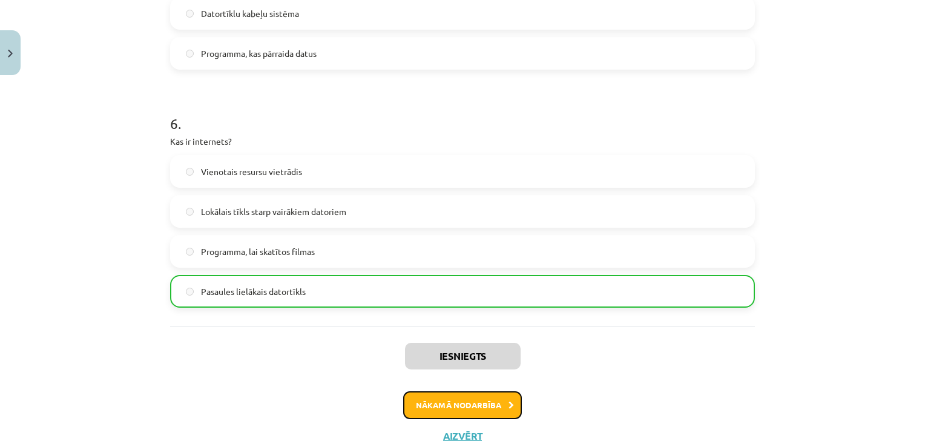
click at [479, 399] on button "Nākamā nodarbība" at bounding box center [462, 405] width 119 height 28
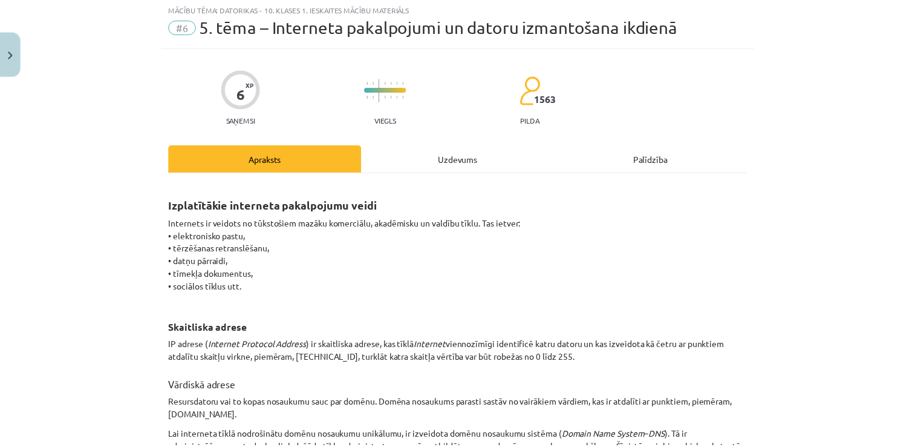
scroll to position [30, 0]
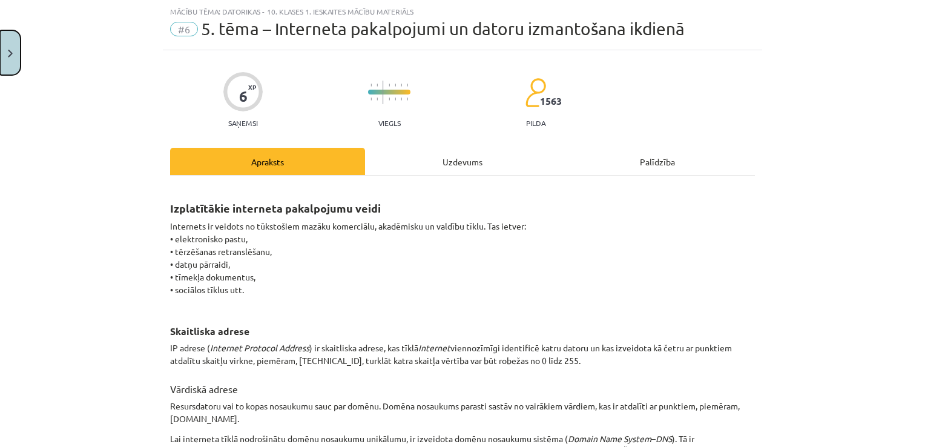
click at [12, 55] on button "Close" at bounding box center [10, 52] width 21 height 45
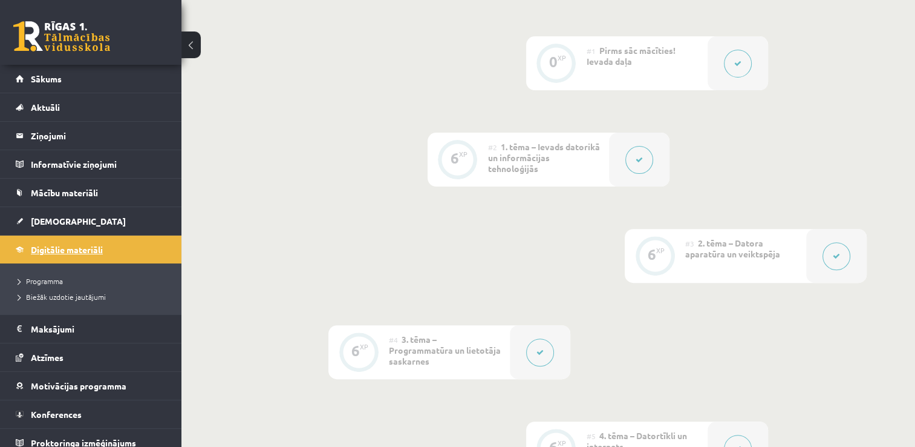
click at [100, 251] on span "Digitālie materiāli" at bounding box center [67, 249] width 72 height 11
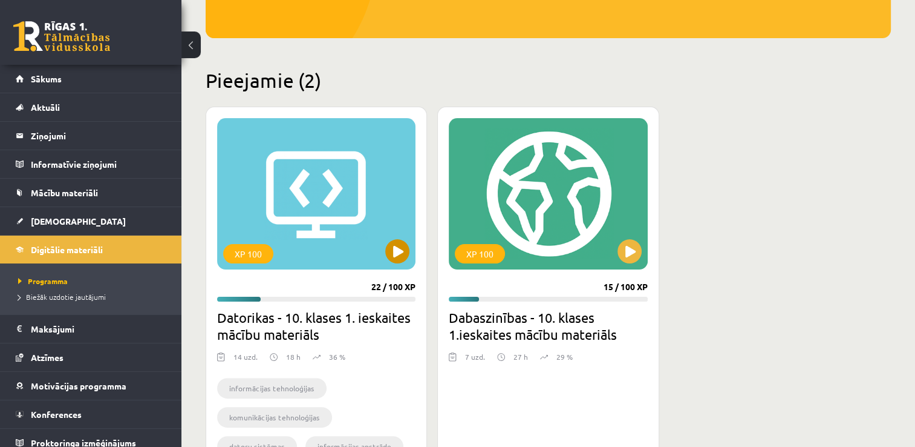
scroll to position [242, 0]
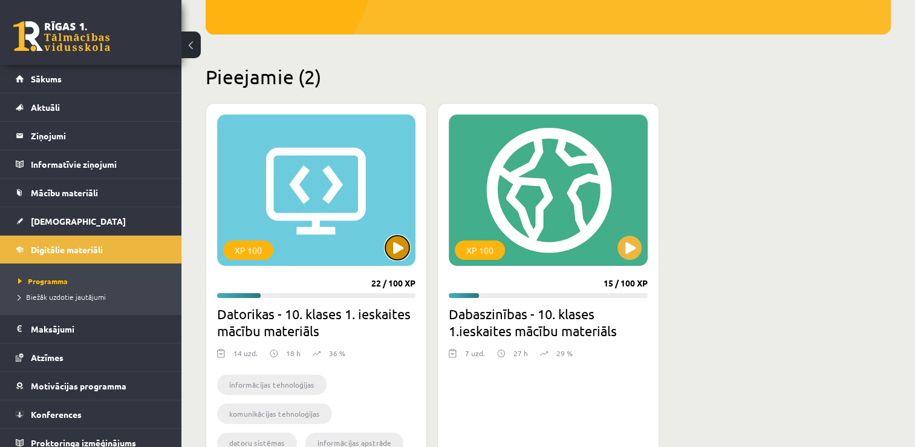
click at [404, 246] on button at bounding box center [397, 247] width 24 height 24
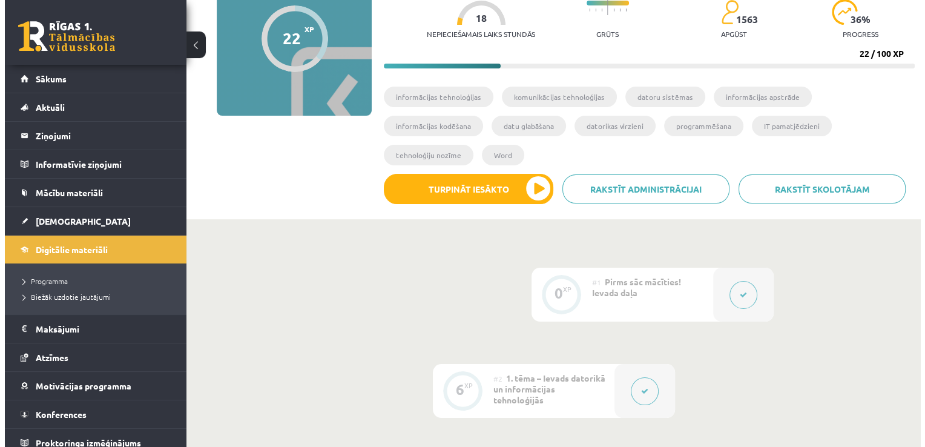
scroll to position [242, 0]
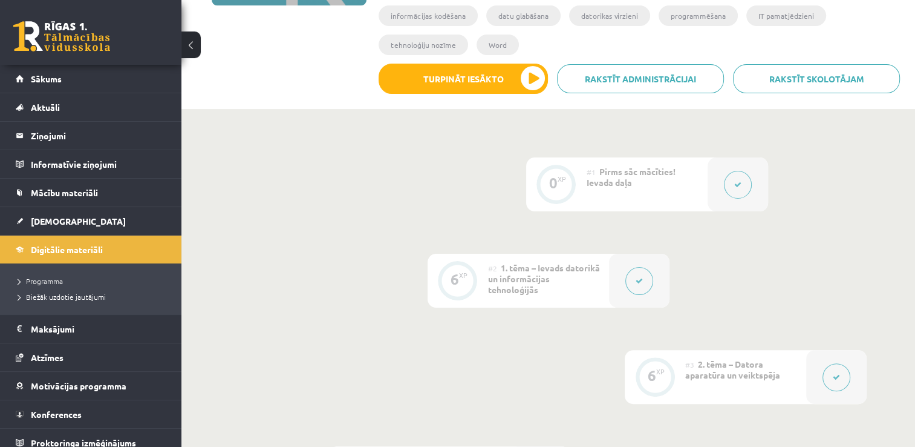
click at [639, 267] on button at bounding box center [640, 281] width 28 height 28
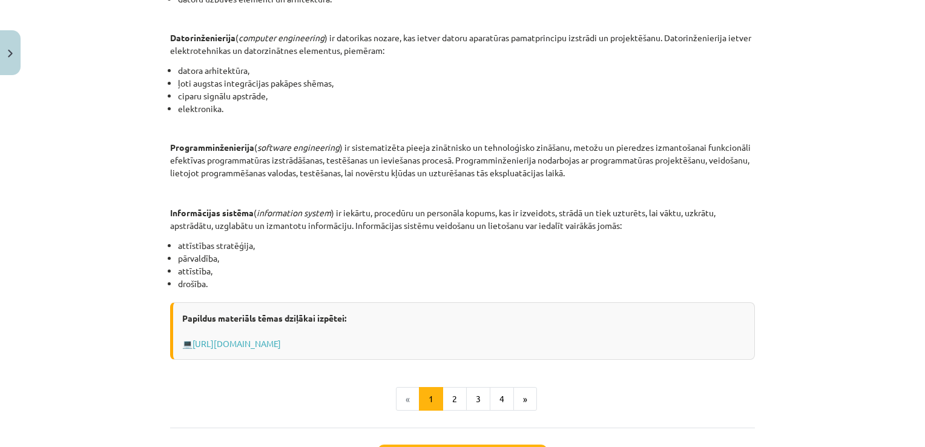
scroll to position [545, 0]
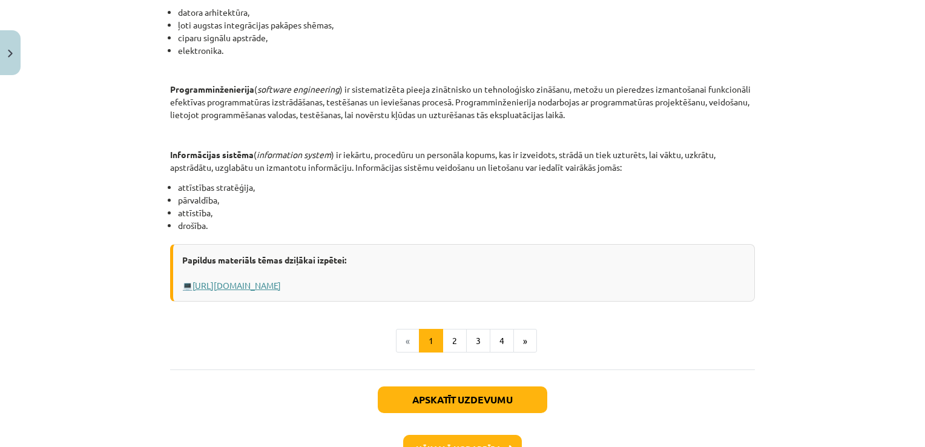
click at [281, 280] on link "[URL][DOMAIN_NAME]" at bounding box center [236, 285] width 88 height 11
click at [443, 342] on button "2" at bounding box center [454, 341] width 24 height 24
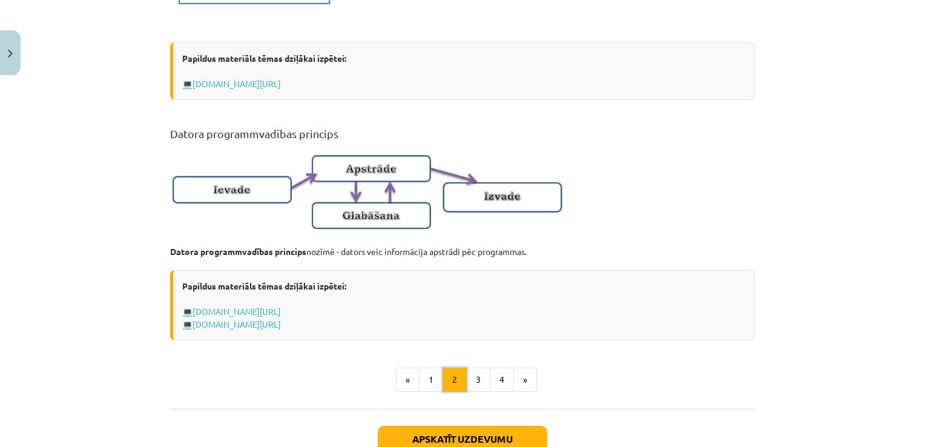
scroll to position [726, 0]
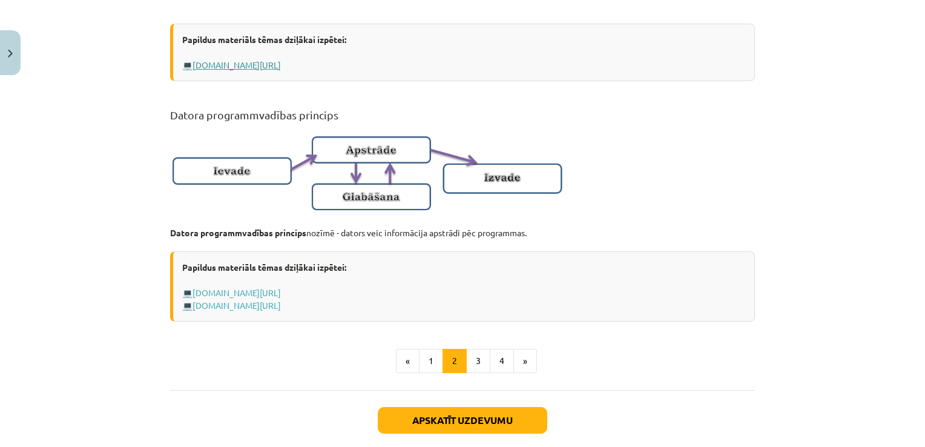
click at [281, 70] on link "[DOMAIN_NAME][URL]" at bounding box center [236, 64] width 88 height 11
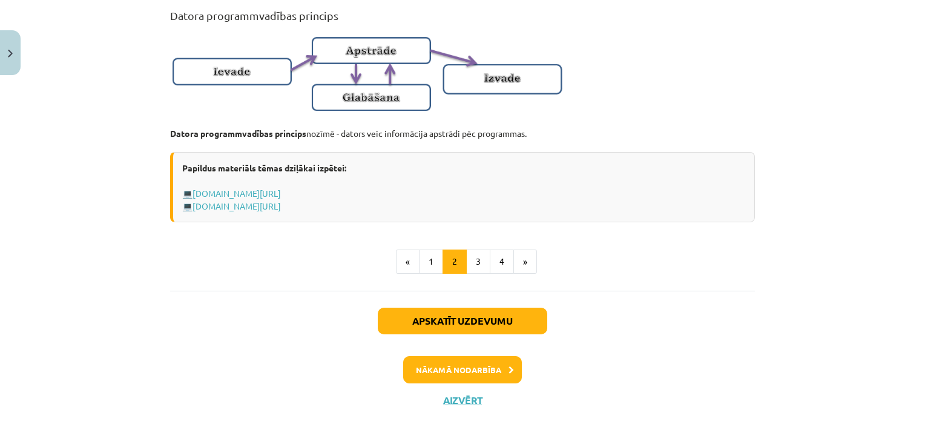
scroll to position [840, 0]
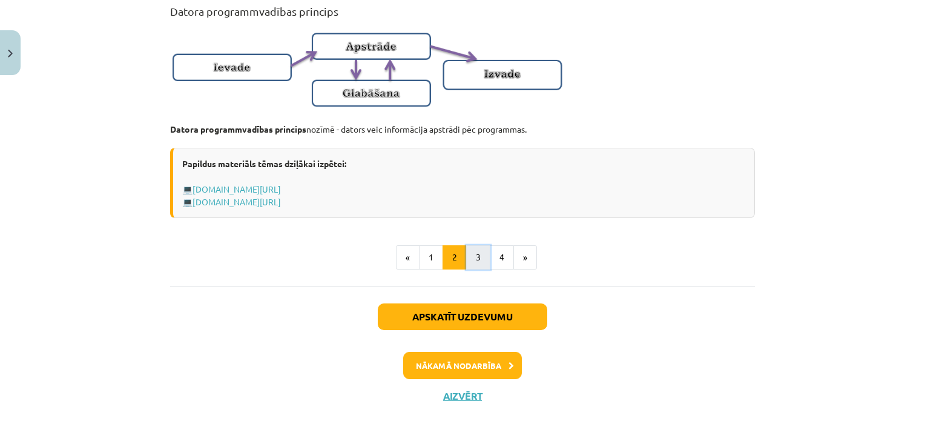
click at [478, 260] on button "3" at bounding box center [478, 257] width 24 height 24
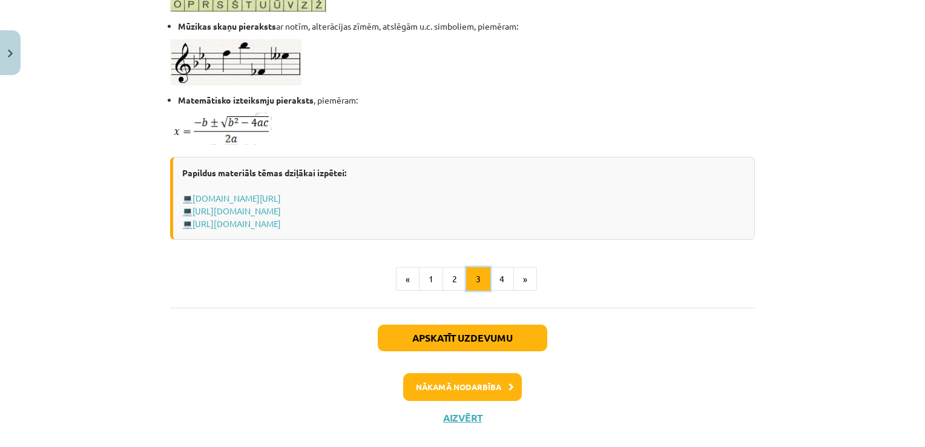
scroll to position [820, 0]
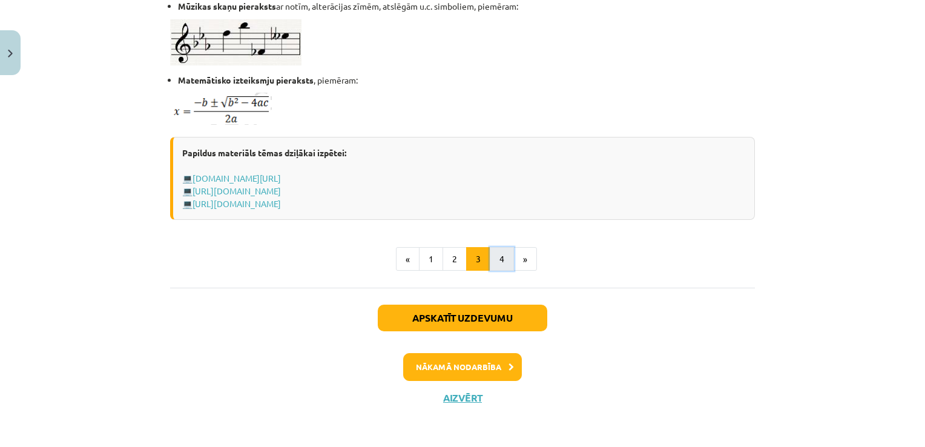
click at [491, 264] on button "4" at bounding box center [501, 259] width 24 height 24
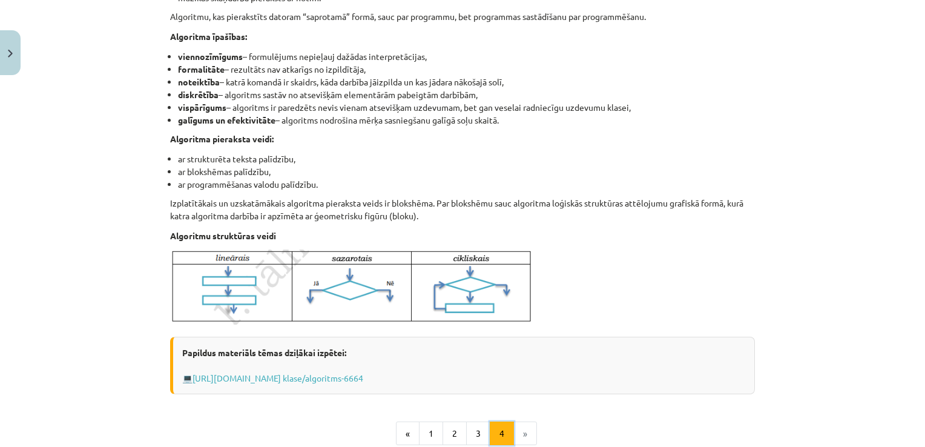
scroll to position [336, 0]
click at [2, 71] on button "Close" at bounding box center [10, 52] width 21 height 45
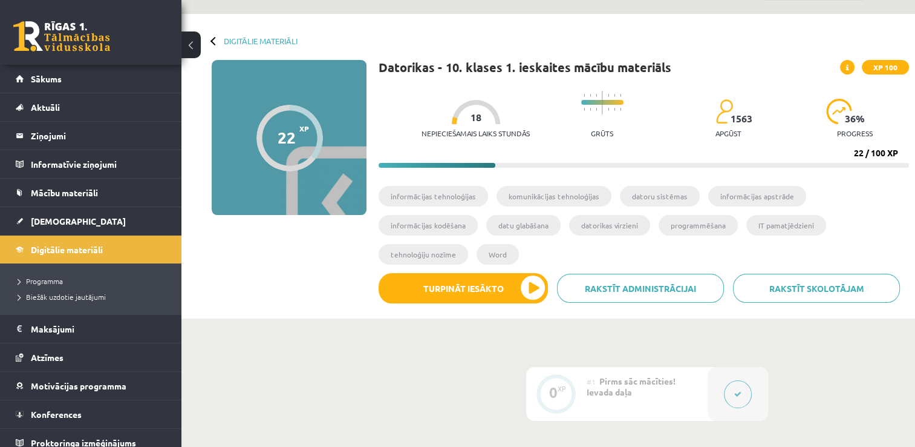
scroll to position [0, 0]
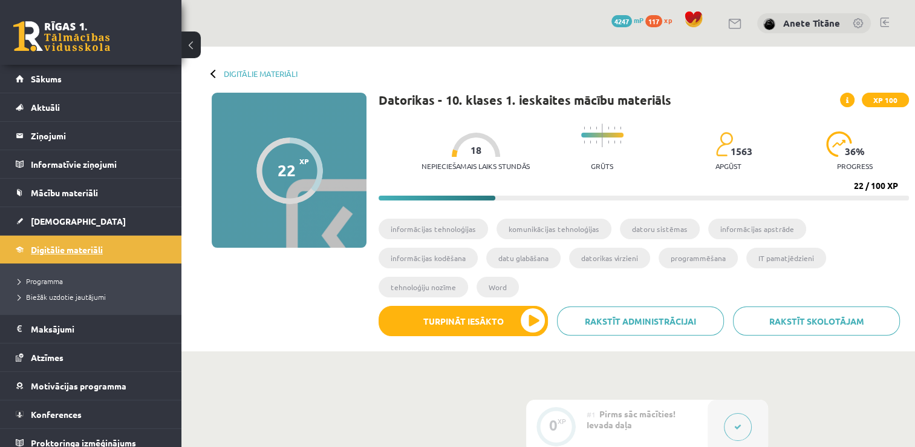
click at [107, 244] on link "Digitālie materiāli" at bounding box center [91, 249] width 151 height 28
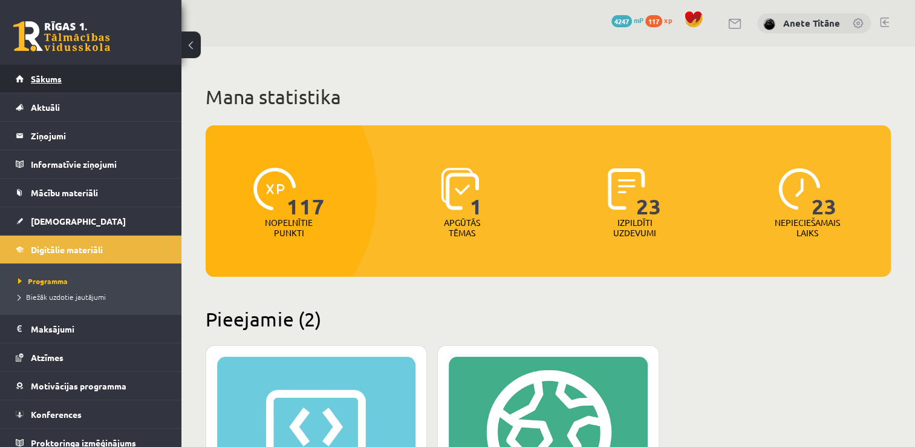
click at [73, 71] on link "Sākums" at bounding box center [91, 79] width 151 height 28
